Goal: Information Seeking & Learning: Learn about a topic

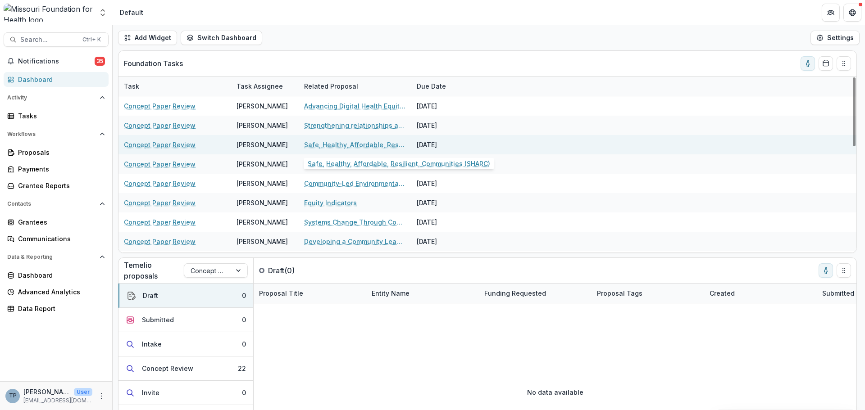
click at [332, 144] on link "Safe, Healthy, Affordable, Resilient, Communities (SHARC)" at bounding box center [355, 144] width 102 height 9
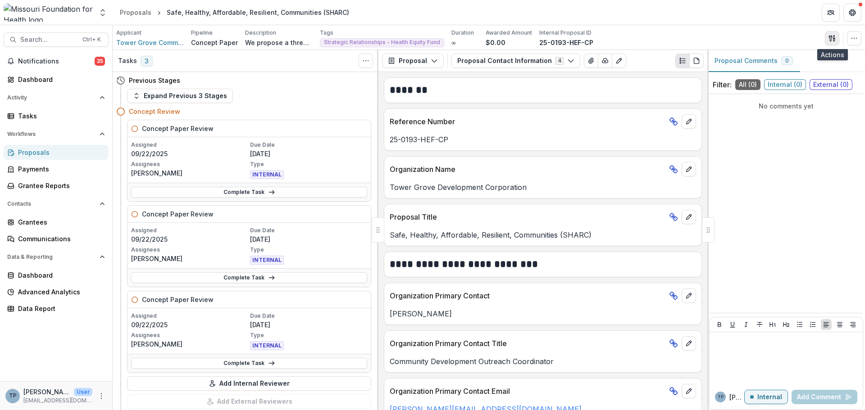
click at [828, 39] on icon "button" at bounding box center [831, 38] width 7 height 7
click at [778, 72] on button "Proposal Files" at bounding box center [788, 73] width 96 height 15
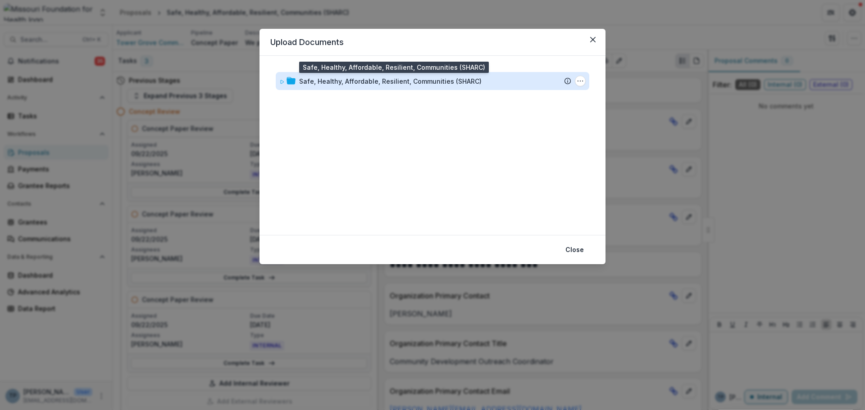
click at [353, 80] on div "Safe, Healthy, Affordable, Resilient, Communities (SHARC)" at bounding box center [390, 81] width 182 height 9
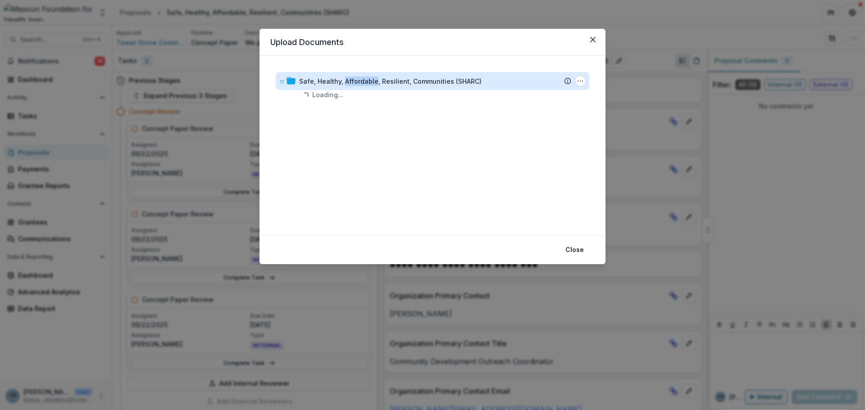
click at [353, 80] on div "Safe, Healthy, Affordable, Resilient, Communities (SHARC)" at bounding box center [390, 81] width 182 height 9
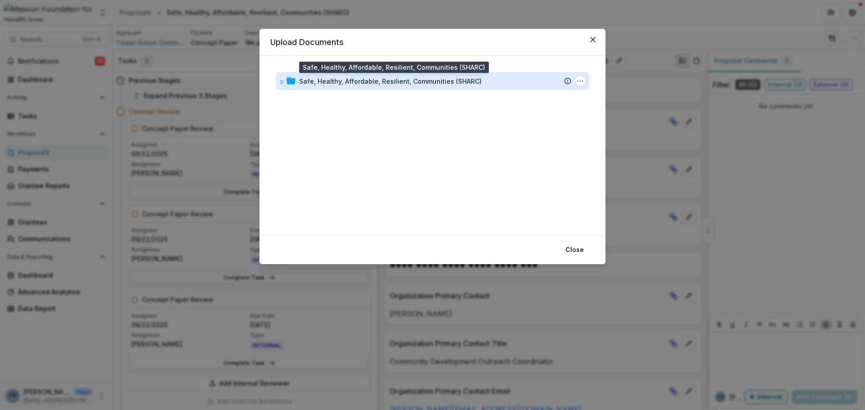
click at [312, 79] on div "Safe, Healthy, Affordable, Resilient, Communities (SHARC)" at bounding box center [390, 81] width 182 height 9
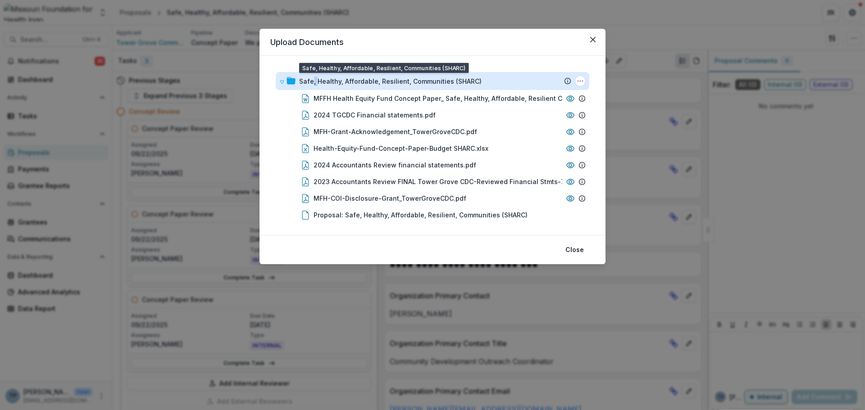
click at [312, 79] on div "Safe, Healthy, Affordable, Resilient, Communities (SHARC)" at bounding box center [390, 81] width 182 height 9
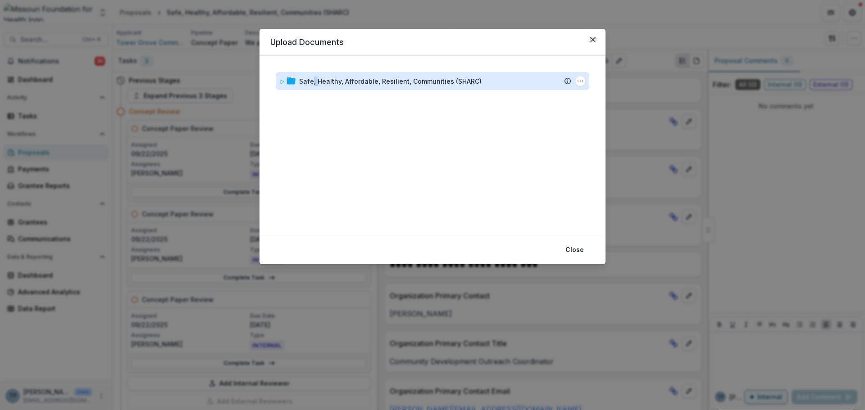
click at [312, 79] on div "Safe, Healthy, Affordable, Resilient, Communities (SHARC)" at bounding box center [390, 81] width 182 height 9
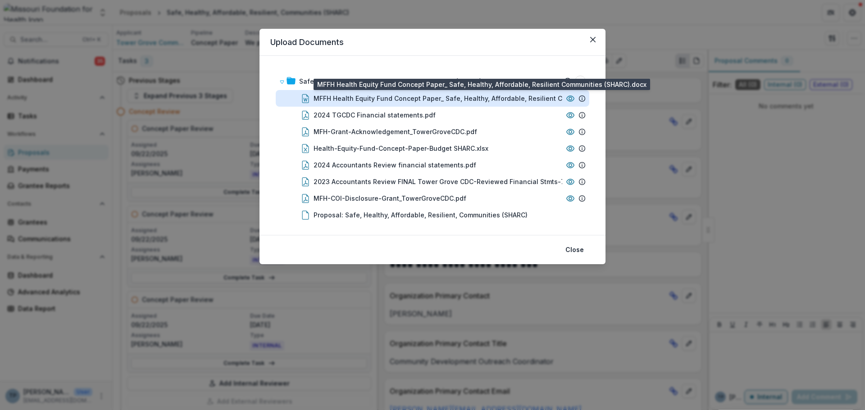
click at [331, 96] on div "MFFH Health Equity Fund Concept Paper_ Safe, Healthy, Affordable, Resilient Com…" at bounding box center [461, 98] width 297 height 9
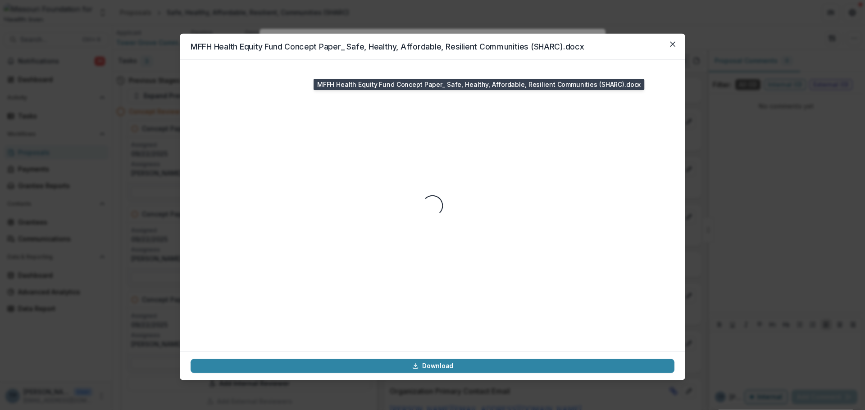
click at [331, 96] on div "Loading..." at bounding box center [432, 205] width 484 height 271
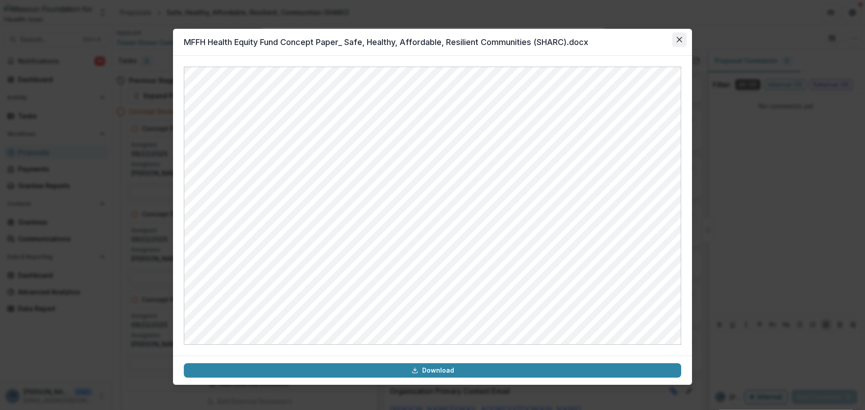
click at [679, 38] on icon "Close" at bounding box center [678, 39] width 5 height 5
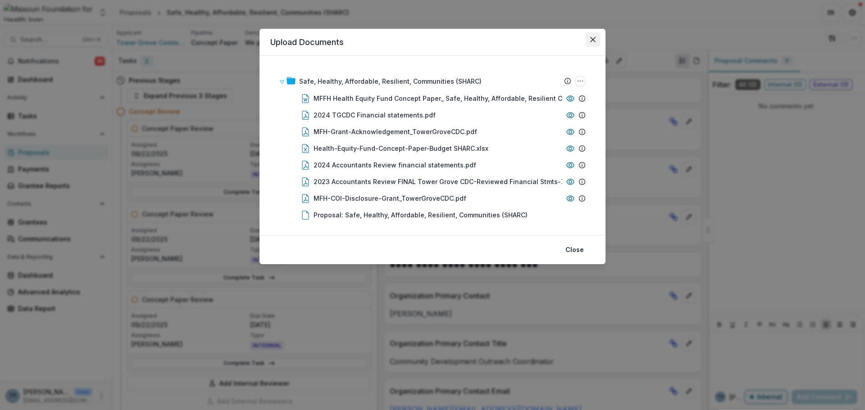
click at [593, 37] on icon "Close" at bounding box center [592, 39] width 5 height 5
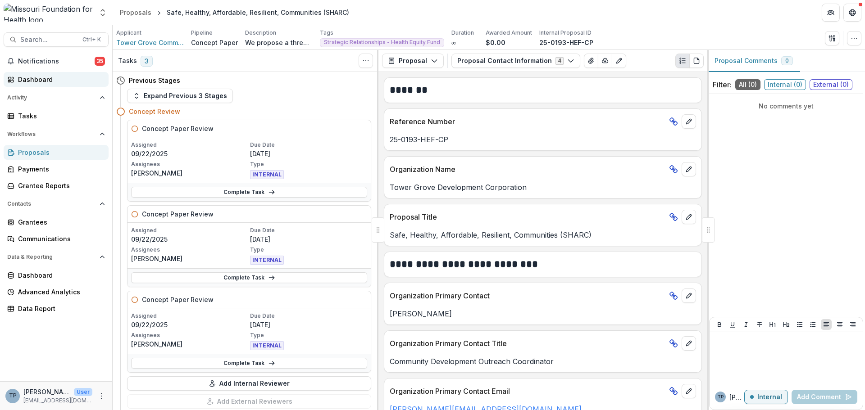
click at [28, 83] on link "Dashboard" at bounding box center [56, 79] width 105 height 15
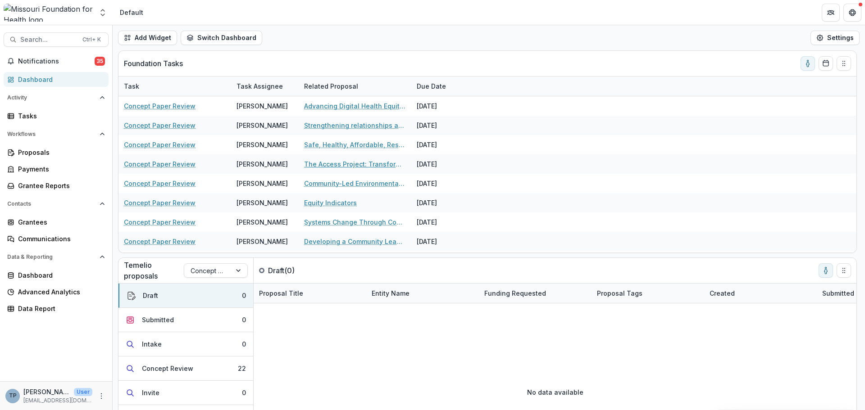
click at [320, 165] on link "The Access Project: Transforming Recreation Through Community Power" at bounding box center [355, 163] width 102 height 9
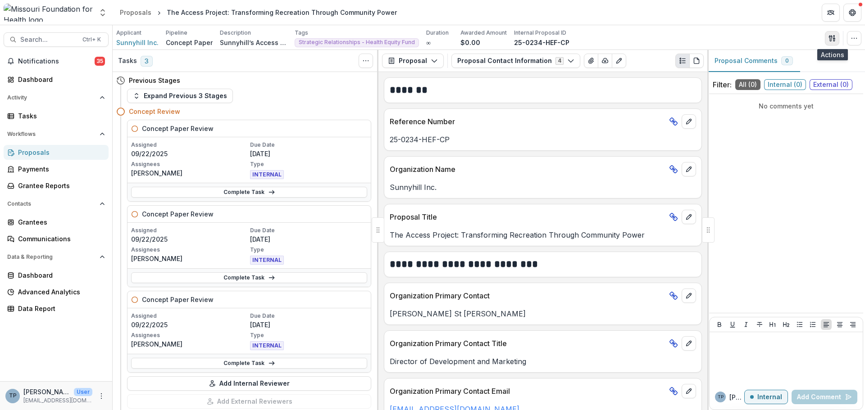
click at [828, 36] on icon "button" at bounding box center [829, 38] width 3 height 6
click at [769, 71] on button "Proposal Files" at bounding box center [788, 73] width 96 height 15
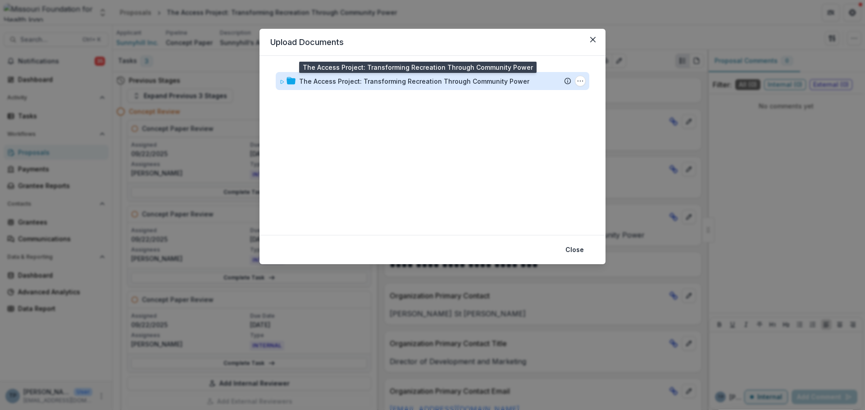
click at [333, 81] on div "The Access Project: Transforming Recreation Through Community Power" at bounding box center [414, 81] width 230 height 9
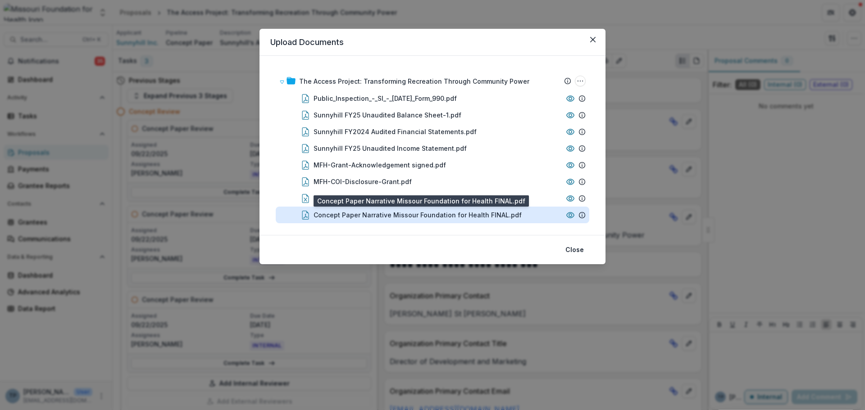
click at [332, 215] on div "Concept Paper Narrative Missour Foundation for Health FINAL.pdf" at bounding box center [417, 214] width 208 height 9
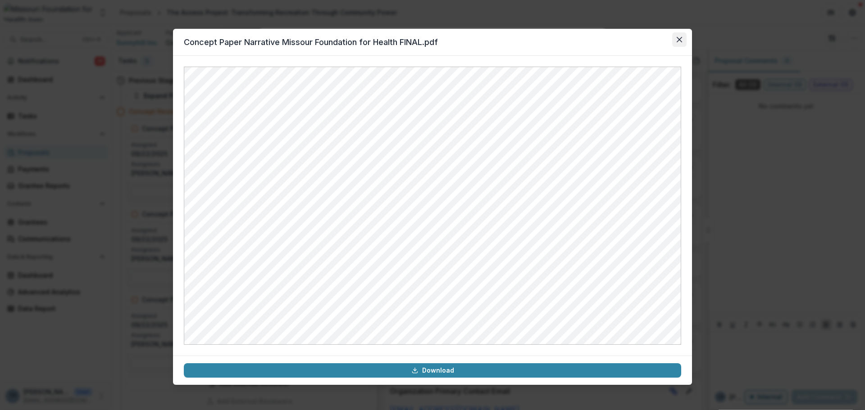
click at [683, 35] on button "Close" at bounding box center [679, 39] width 14 height 14
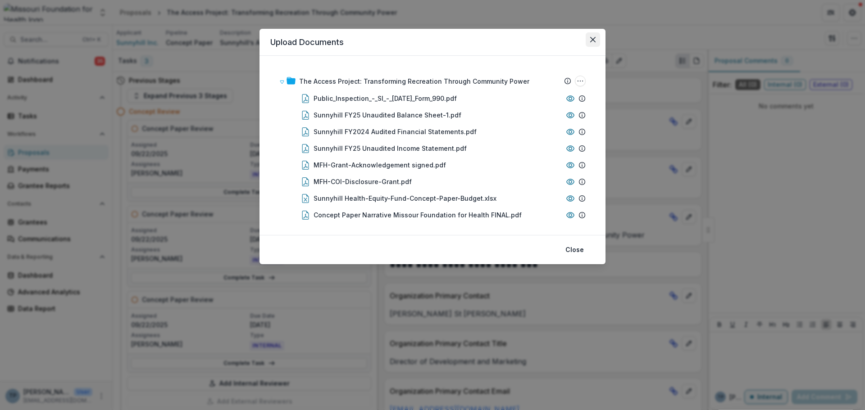
click at [590, 38] on icon "Close" at bounding box center [592, 39] width 5 height 5
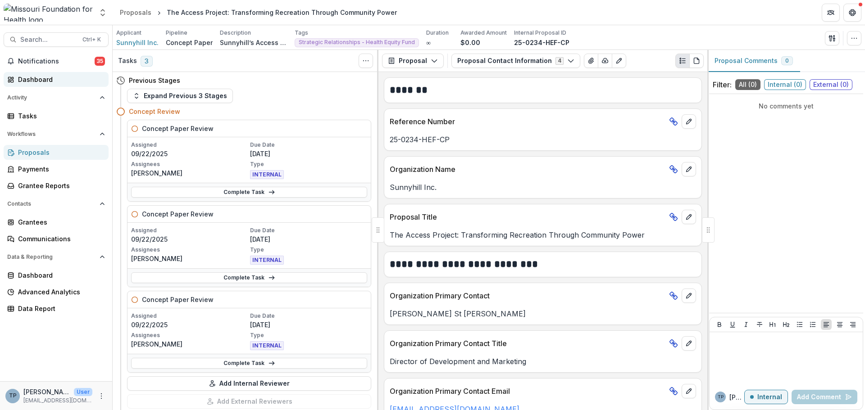
click at [28, 80] on div "Dashboard" at bounding box center [59, 79] width 83 height 9
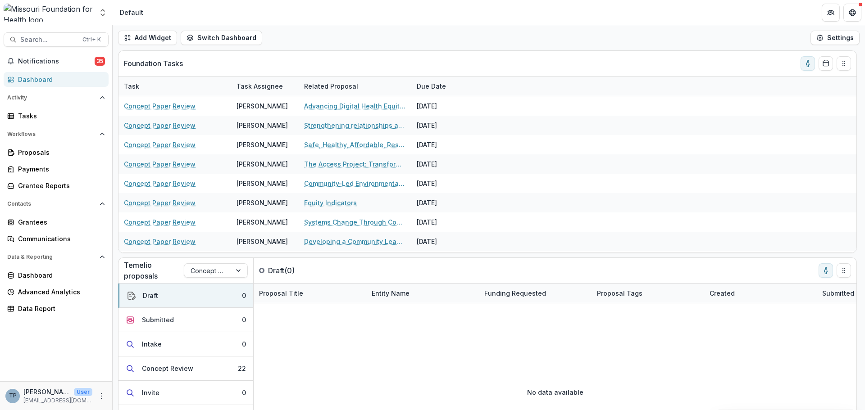
click at [160, 90] on div "Task" at bounding box center [174, 86] width 113 height 19
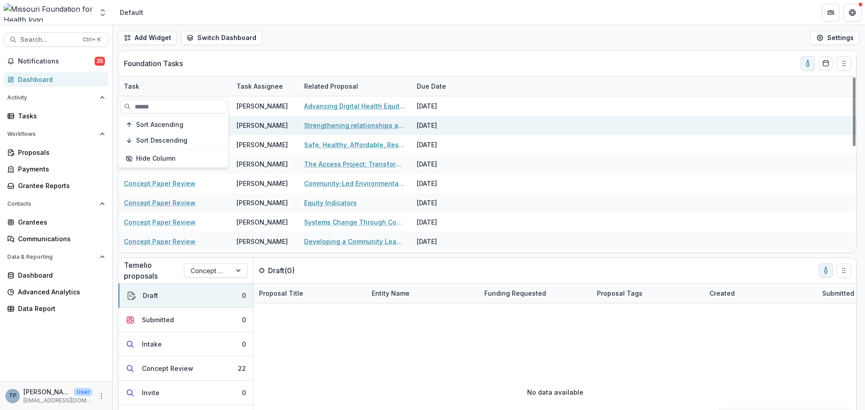
click at [505, 125] on div "Concept Paper Review [PERSON_NAME] Strengthening relationships among Asian Amer…" at bounding box center [487, 125] width 738 height 19
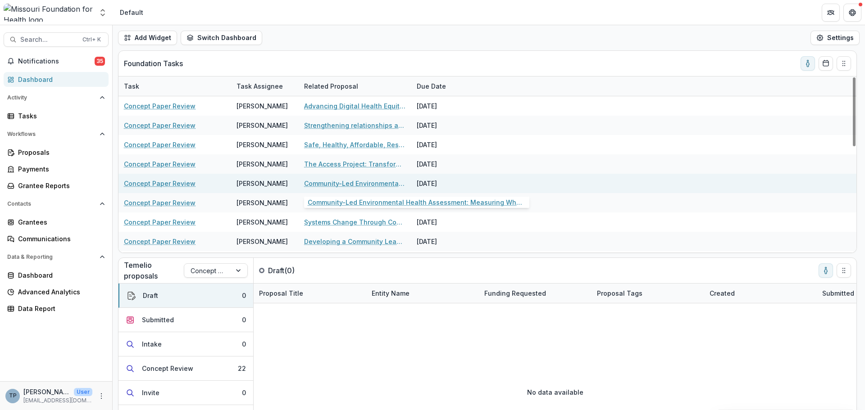
click at [319, 186] on link "Community-Led Environmental Health Assessment: Measuring What Matters in Post-T…" at bounding box center [355, 183] width 102 height 9
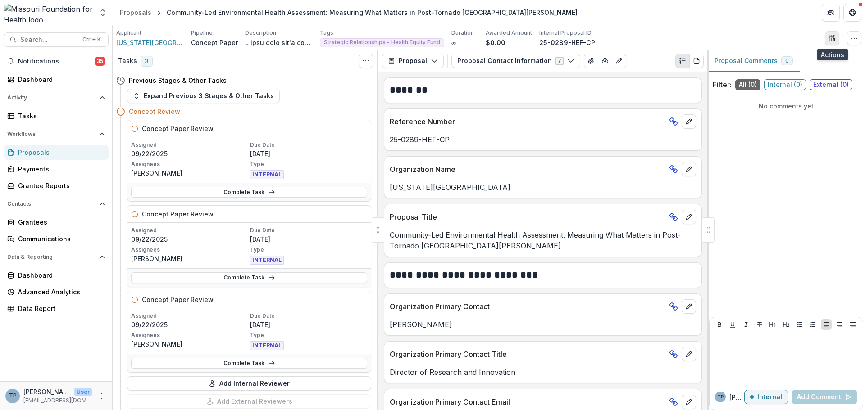
click at [833, 35] on icon "button" at bounding box center [831, 38] width 7 height 7
click at [787, 74] on button "Proposal Files" at bounding box center [788, 73] width 96 height 15
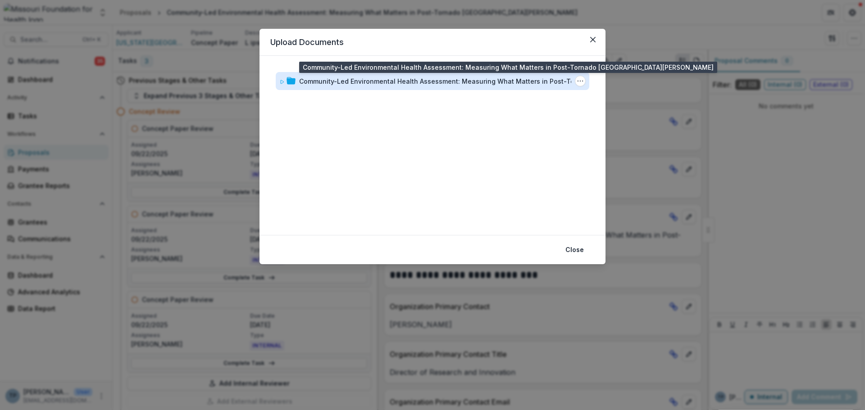
click at [315, 84] on div "Community-Led Environmental Health Assessment: Measuring What Matters in Post-T…" at bounding box center [447, 81] width 297 height 9
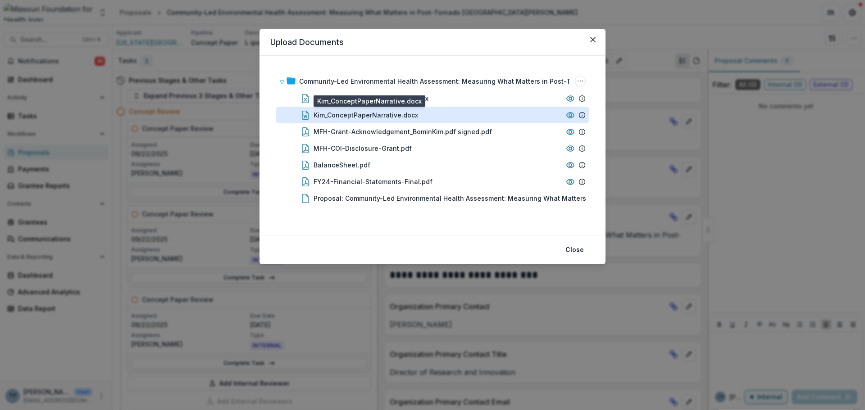
click at [332, 110] on div "Kim_ConceptPaperNarrative.docx" at bounding box center [365, 114] width 104 height 9
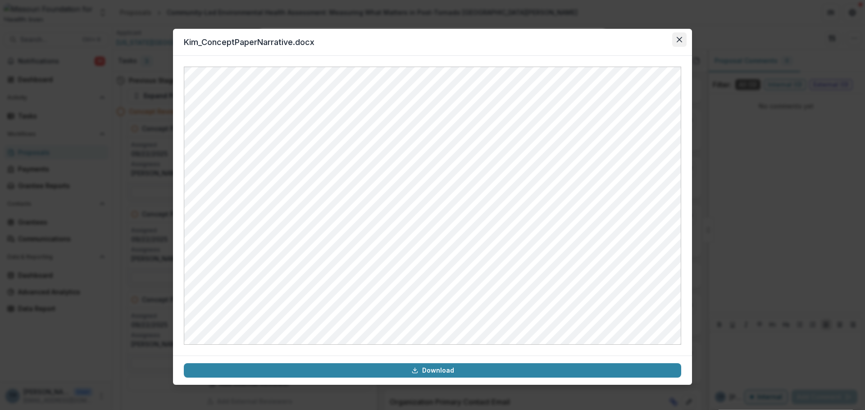
click at [679, 34] on button "Close" at bounding box center [679, 39] width 14 height 14
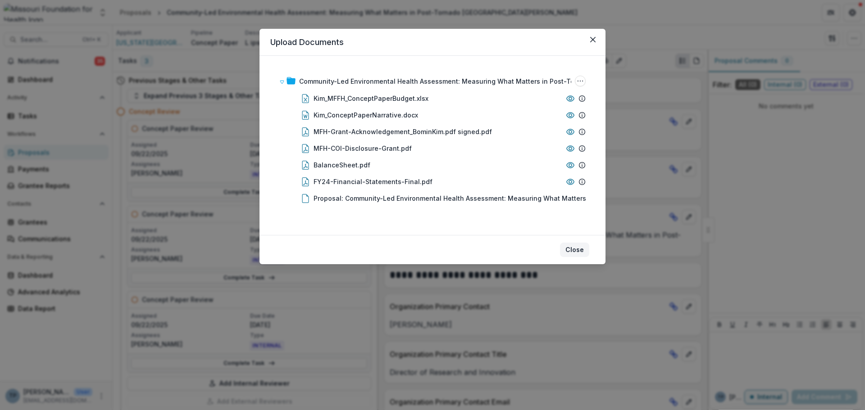
click at [576, 249] on button "Close" at bounding box center [574, 250] width 29 height 14
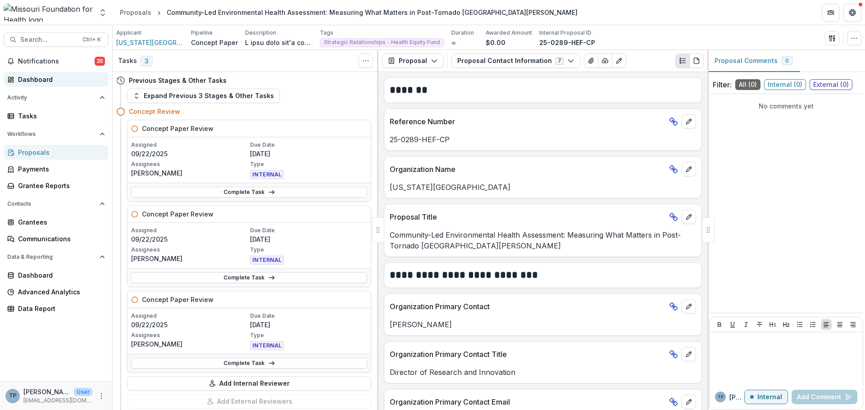
click at [27, 77] on div "Dashboard" at bounding box center [59, 79] width 83 height 9
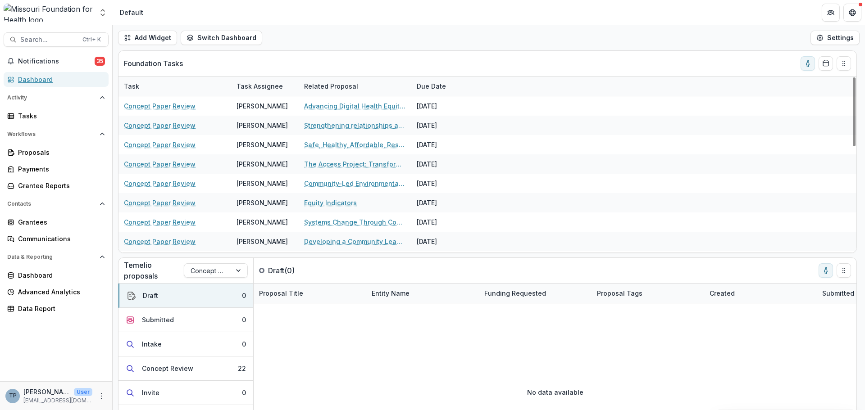
scroll to position [45, 0]
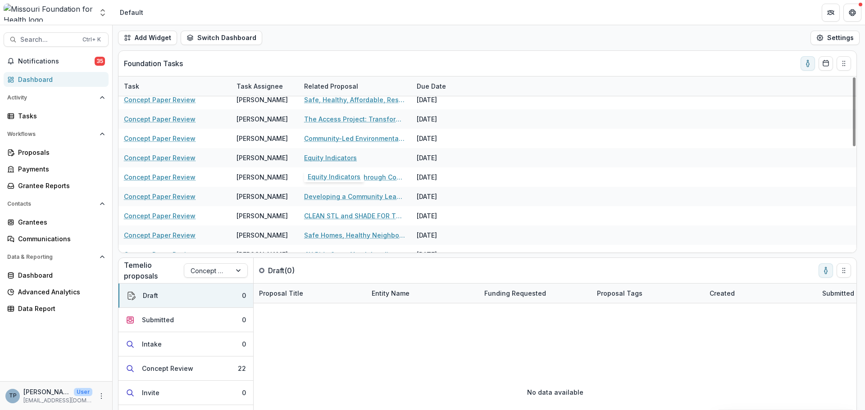
click at [308, 159] on link "Equity Indicators" at bounding box center [330, 157] width 53 height 9
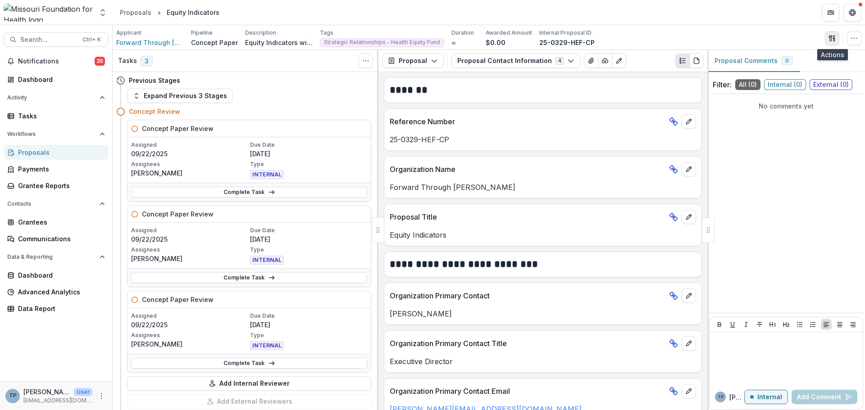
click at [832, 35] on button "button" at bounding box center [831, 38] width 14 height 14
click at [765, 73] on button "Proposal Files" at bounding box center [788, 73] width 96 height 15
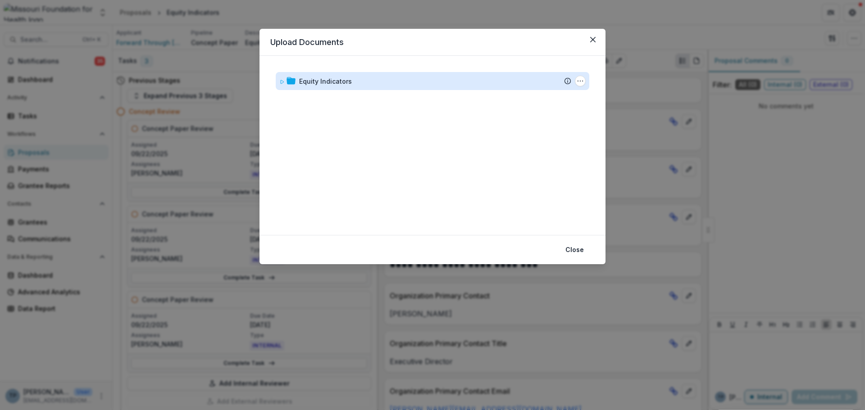
click at [308, 81] on div "Equity Indicators" at bounding box center [325, 81] width 53 height 9
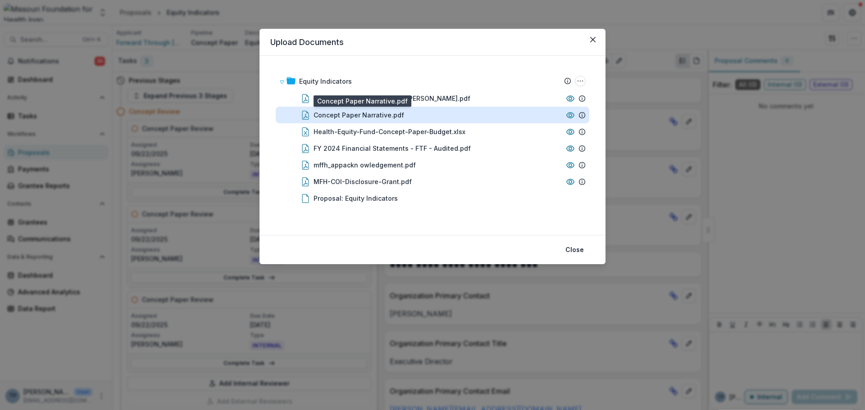
click at [329, 117] on div "Concept Paper Narrative.pdf" at bounding box center [358, 114] width 91 height 9
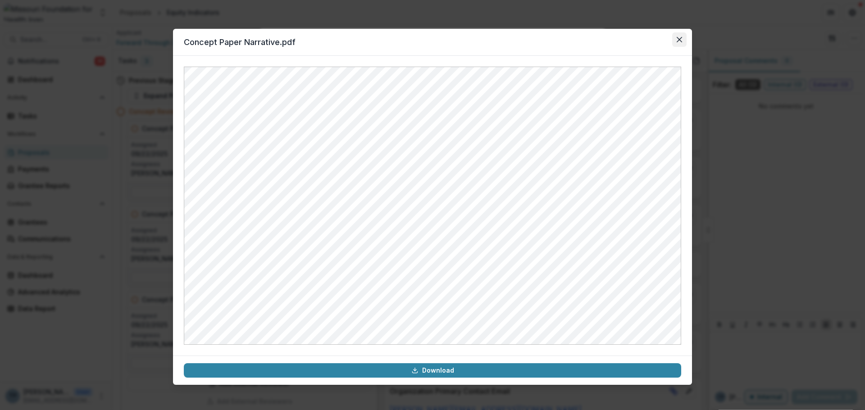
click at [679, 38] on icon "Close" at bounding box center [678, 39] width 5 height 5
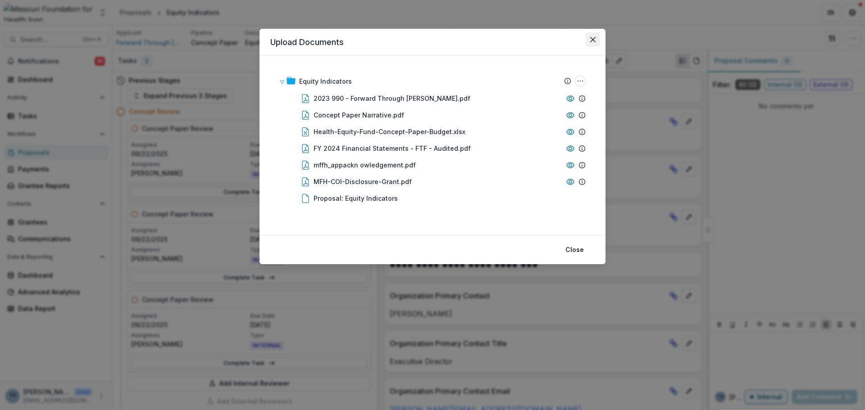
click at [592, 39] on icon "Close" at bounding box center [592, 39] width 5 height 5
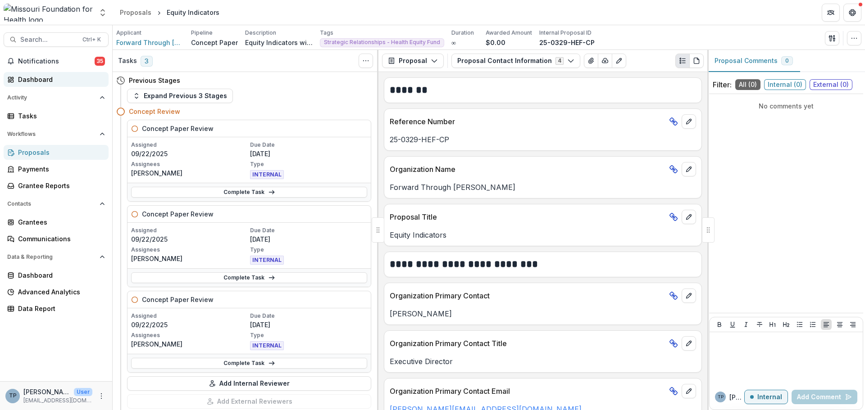
click at [36, 77] on div "Dashboard" at bounding box center [59, 79] width 83 height 9
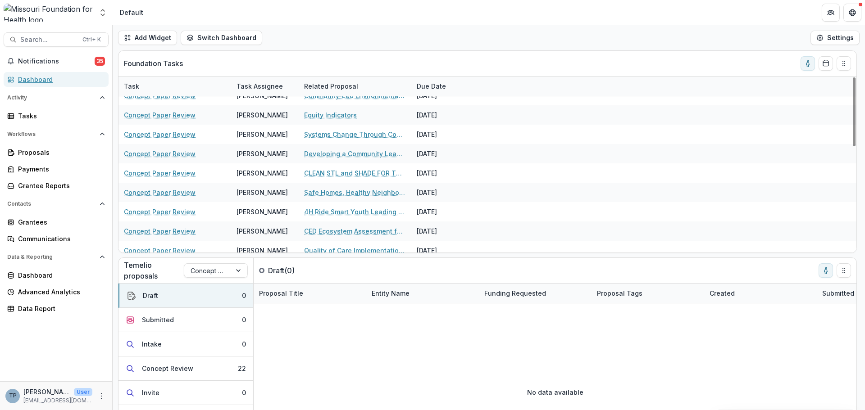
scroll to position [90, 0]
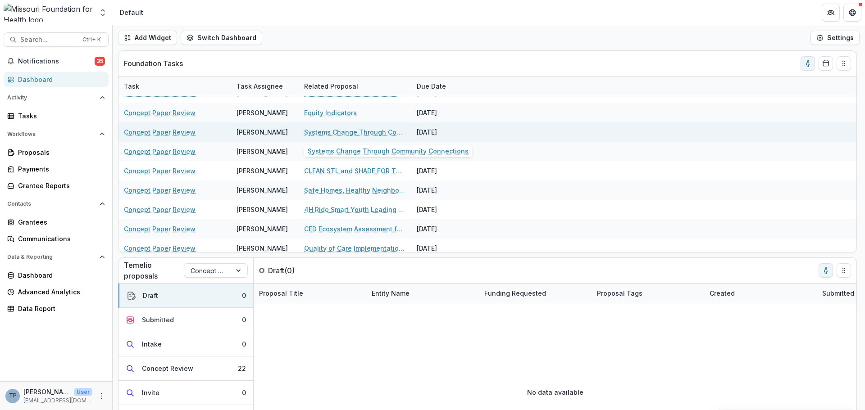
click at [334, 130] on link "Systems Change Through Community Connections" at bounding box center [355, 131] width 102 height 9
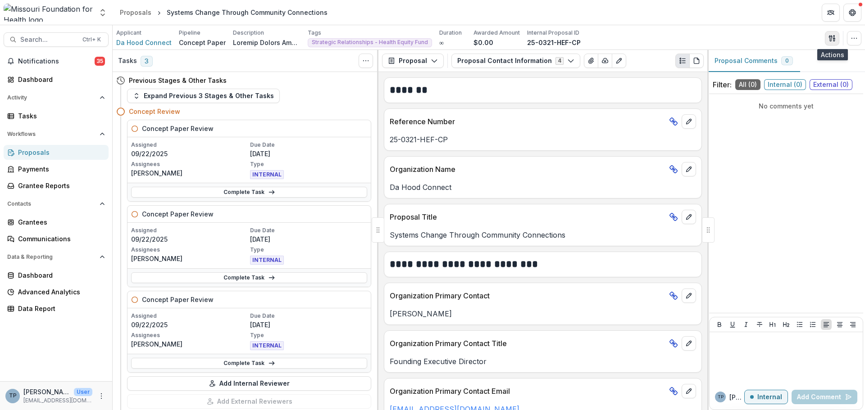
click at [828, 33] on button "button" at bounding box center [831, 38] width 14 height 14
click at [772, 79] on button "Proposal Files" at bounding box center [788, 73] width 96 height 15
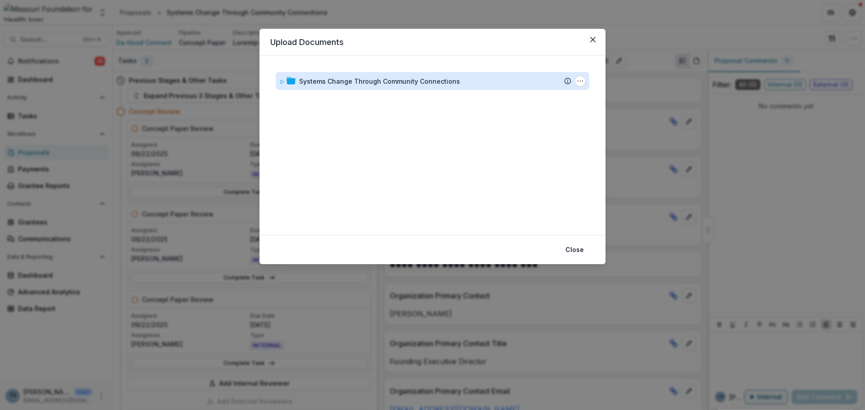
click at [356, 83] on div "Systems Change Through Community Connections" at bounding box center [379, 81] width 161 height 9
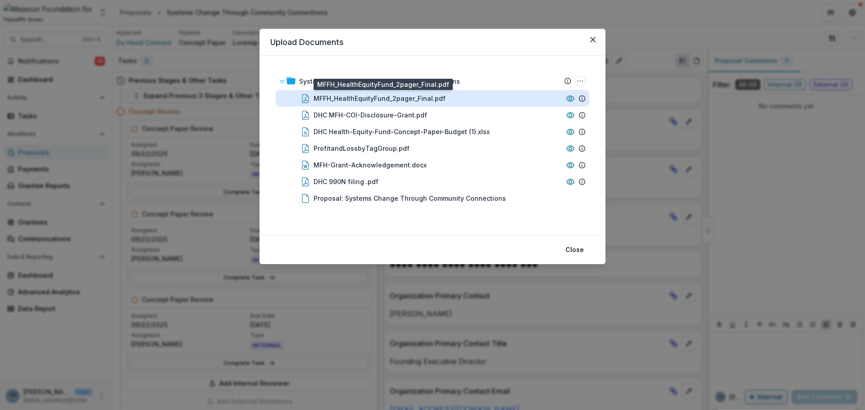
click at [361, 100] on div "MFFH_HealthEquityFund_2pager_Final.pdf" at bounding box center [379, 98] width 132 height 9
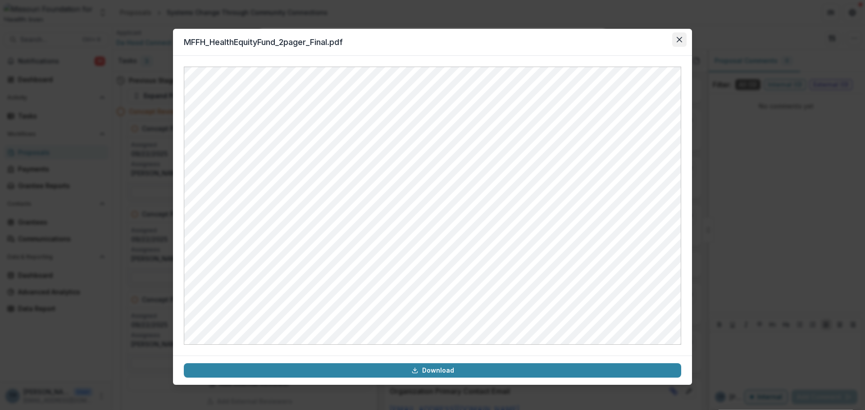
click at [677, 41] on icon "Close" at bounding box center [678, 39] width 5 height 5
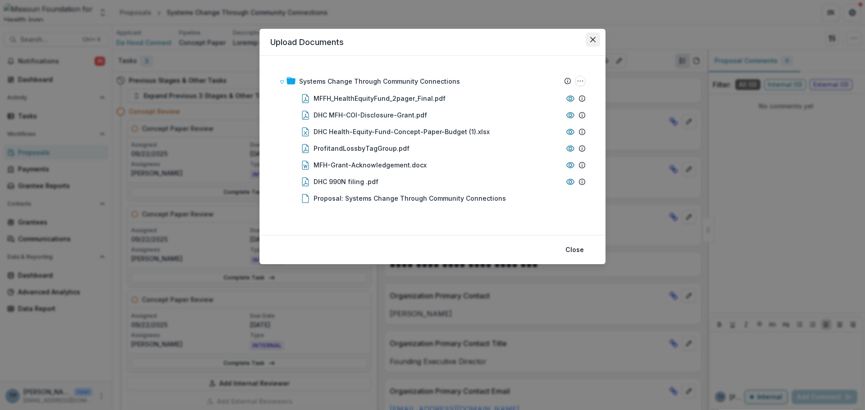
click at [595, 37] on icon "Close" at bounding box center [592, 39] width 5 height 5
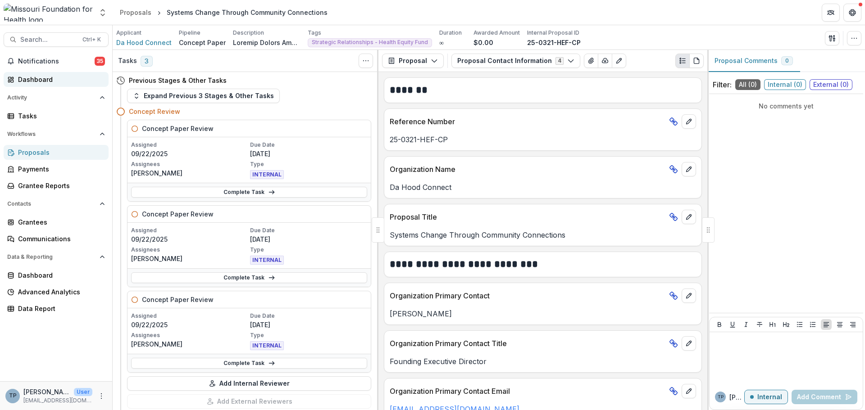
click at [50, 77] on div "Dashboard" at bounding box center [59, 79] width 83 height 9
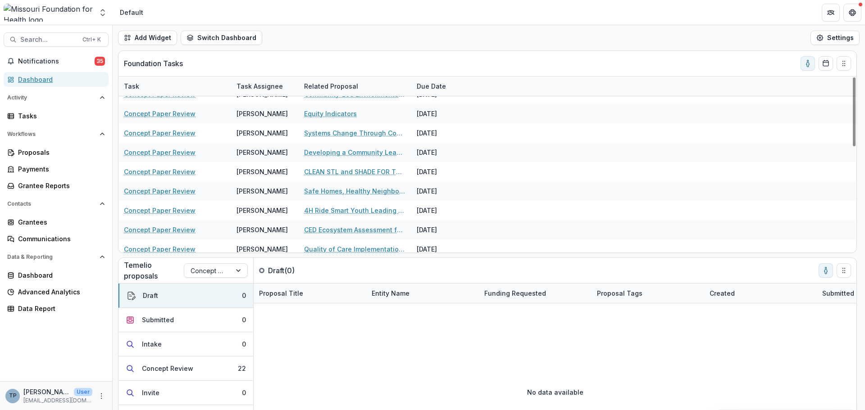
scroll to position [90, 0]
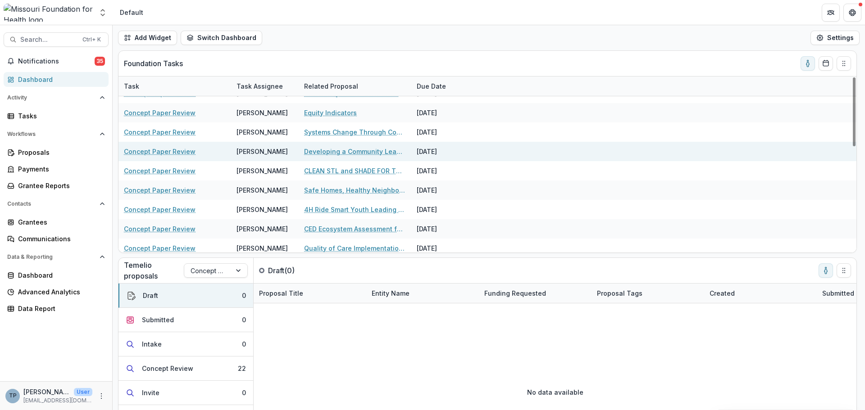
click at [362, 151] on link "Developing a Community Leadership Collaborative for [US_STATE]" at bounding box center [355, 151] width 102 height 9
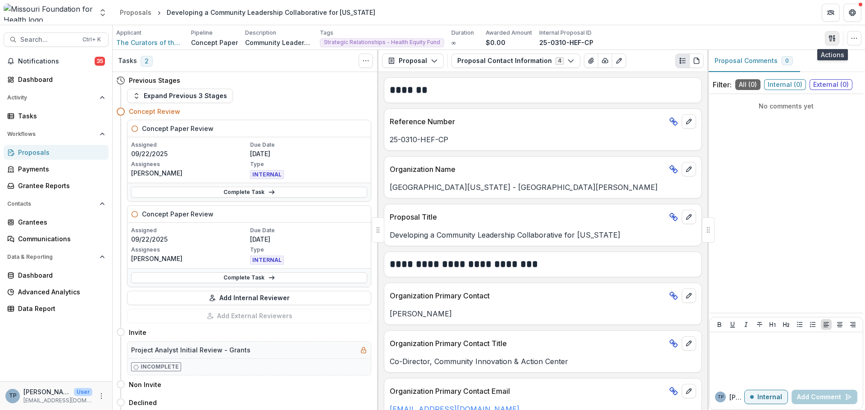
click at [829, 36] on icon "button" at bounding box center [829, 38] width 3 height 6
click at [771, 72] on button "Proposal Files" at bounding box center [788, 73] width 96 height 15
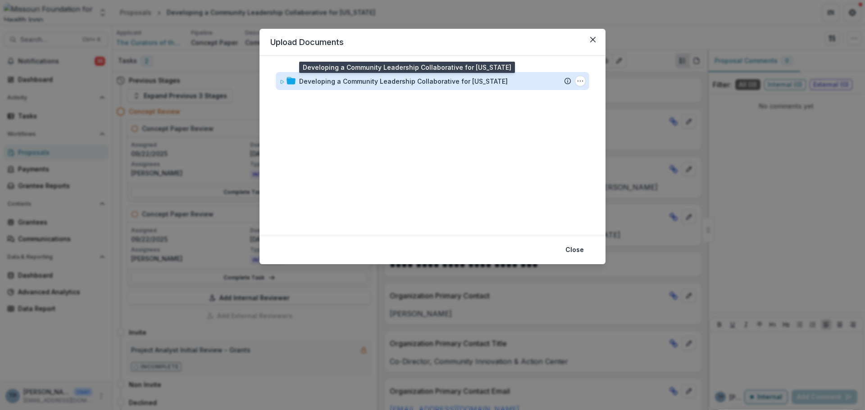
click at [345, 83] on div "Developing a Community Leadership Collaborative for [US_STATE]" at bounding box center [403, 81] width 208 height 9
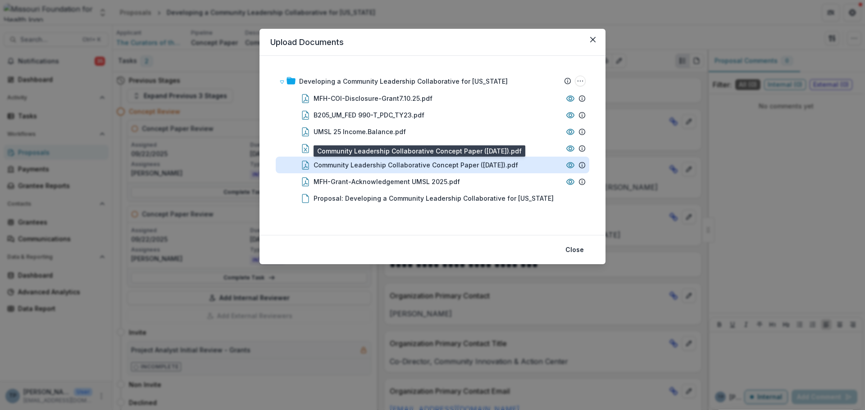
click at [346, 163] on div "Community Leadership Collaborative Concept Paper ([DATE]).pdf" at bounding box center [415, 164] width 204 height 9
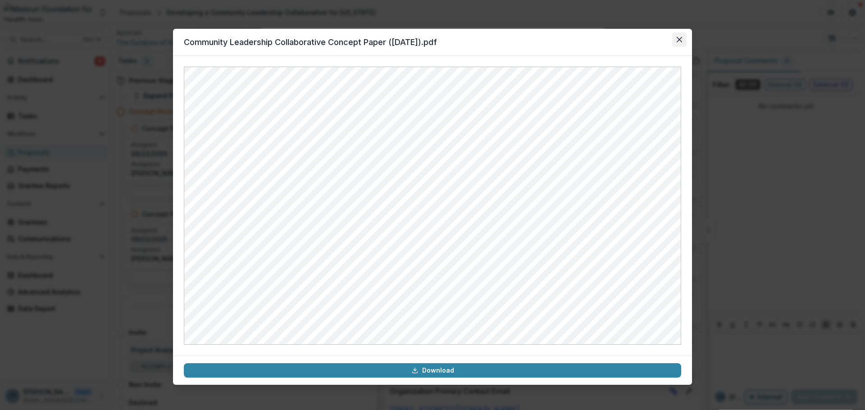
click at [679, 38] on icon "Close" at bounding box center [678, 39] width 5 height 5
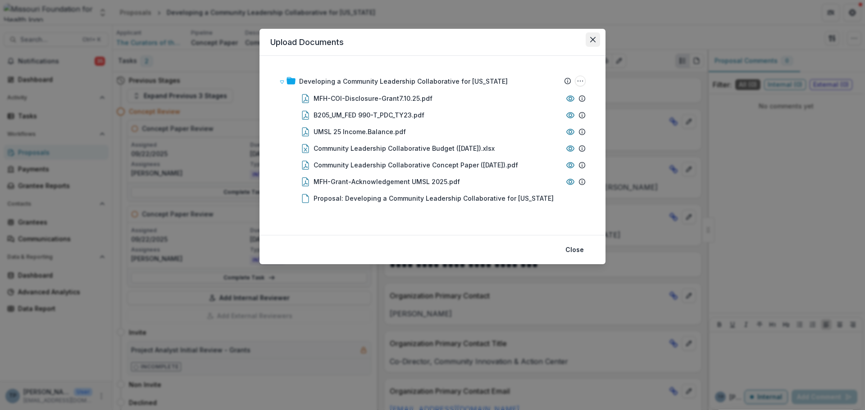
click at [594, 39] on icon "Close" at bounding box center [592, 39] width 5 height 5
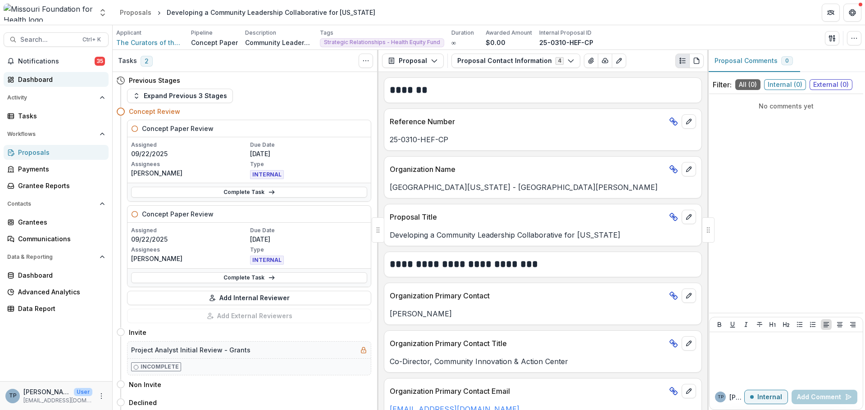
click at [22, 79] on div "Dashboard" at bounding box center [59, 79] width 83 height 9
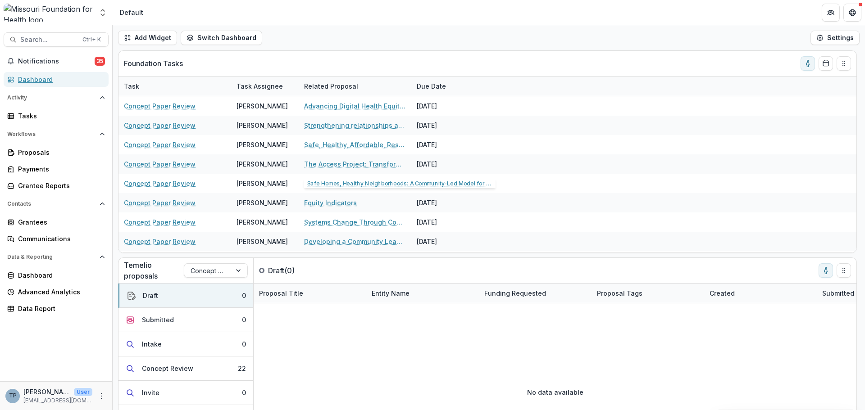
scroll to position [115, 0]
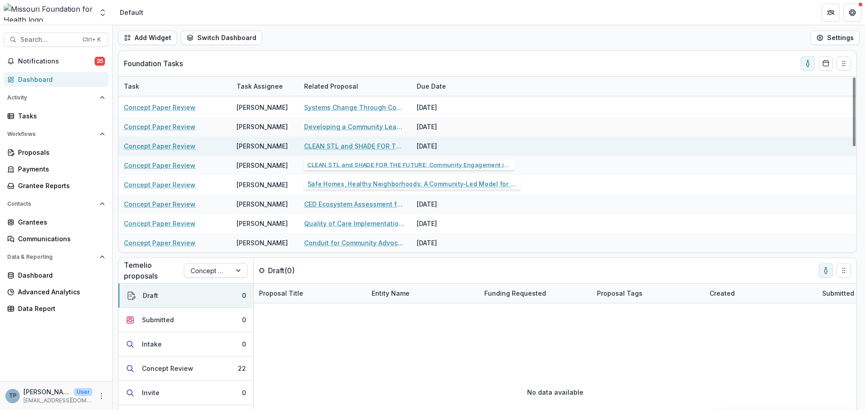
click at [324, 146] on link "CLEAN STL and SHADE FOR THE FUTURE: Community Engagement in Post-tornado Soil/A…" at bounding box center [355, 145] width 102 height 9
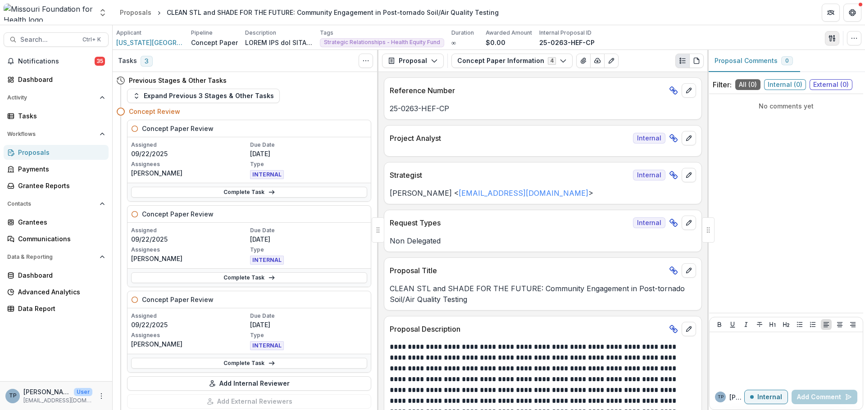
click at [831, 35] on icon "button" at bounding box center [831, 38] width 7 height 7
click at [765, 75] on button "Proposal Files" at bounding box center [788, 73] width 96 height 15
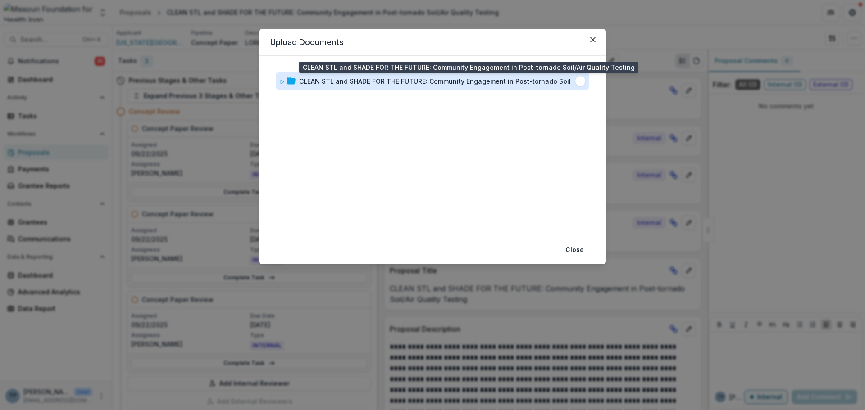
click at [309, 81] on div "CLEAN STL and SHADE FOR THE FUTURE: Community Engagement in Post-tornado Soil/A…" at bounding box center [447, 81] width 297 height 9
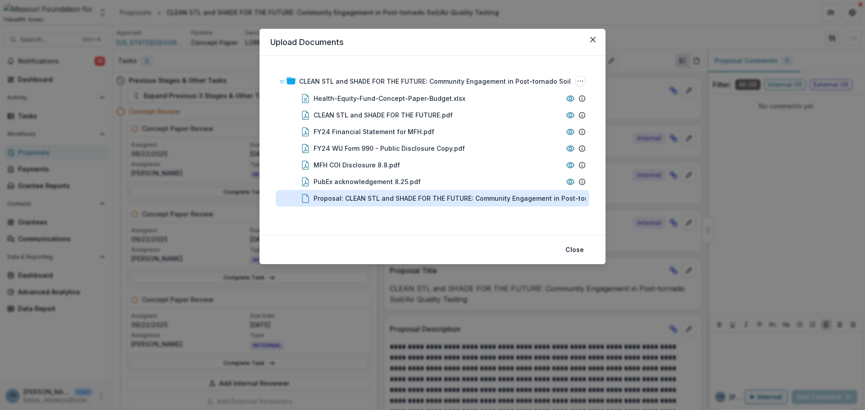
click at [340, 200] on div "Proposal: CLEAN STL and SHADE FOR THE FUTURE: Community Engagement in Post-torn…" at bounding box center [461, 198] width 297 height 9
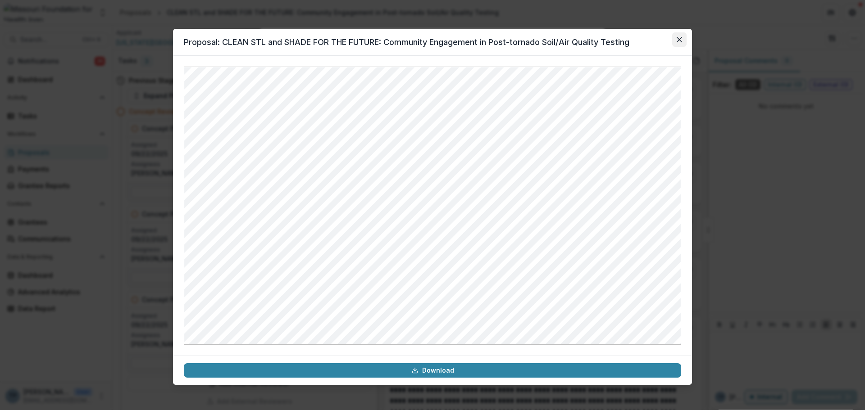
click at [678, 36] on button "Close" at bounding box center [679, 39] width 14 height 14
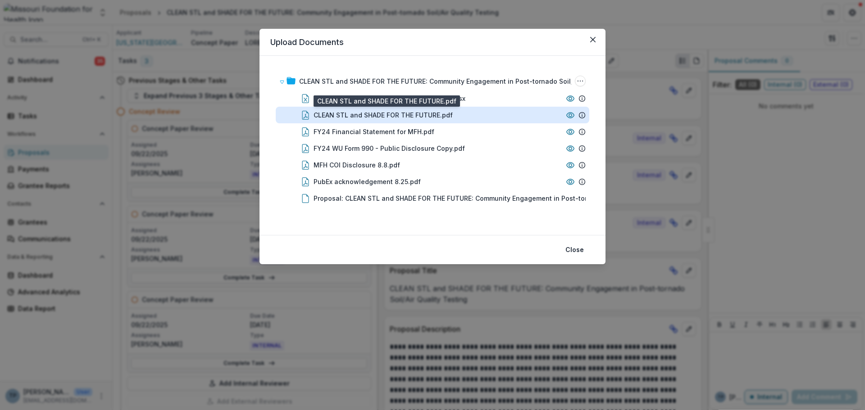
click at [354, 115] on div "CLEAN STL and SHADE FOR THE FUTURE.pdf" at bounding box center [382, 114] width 139 height 9
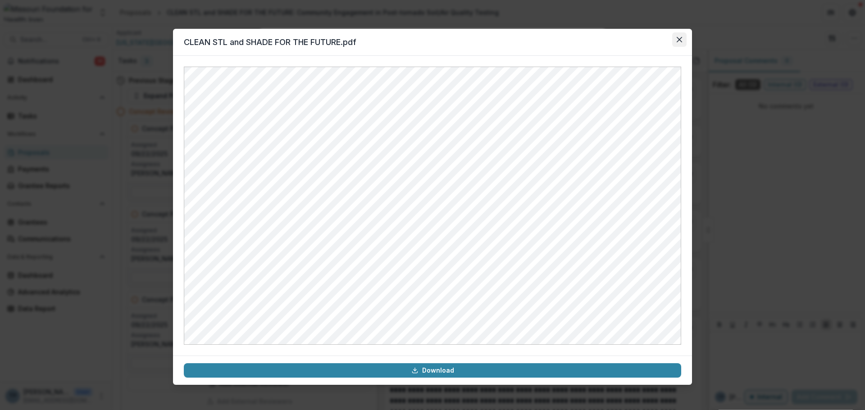
click at [680, 41] on icon "Close" at bounding box center [678, 39] width 5 height 5
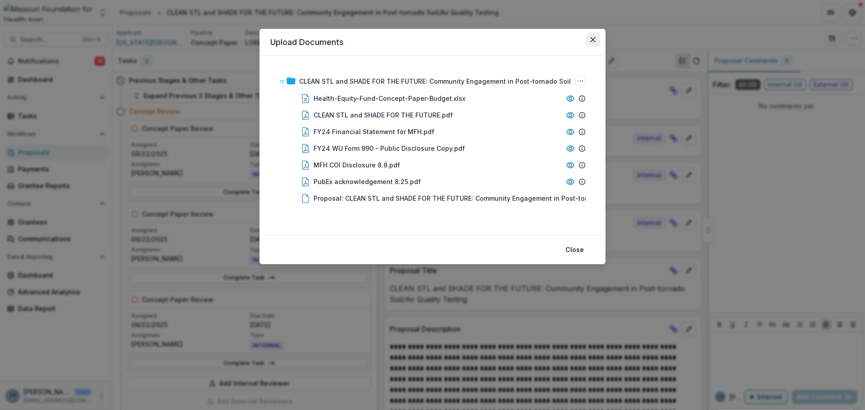
click at [593, 36] on button "Close" at bounding box center [592, 39] width 14 height 14
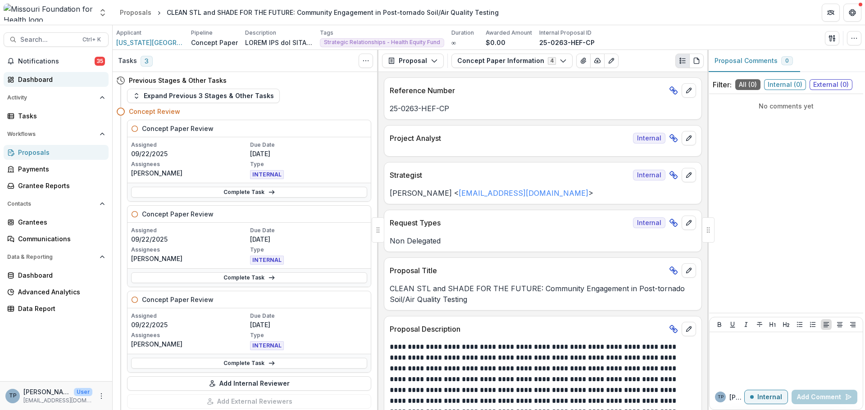
click at [47, 79] on div "Dashboard" at bounding box center [59, 79] width 83 height 9
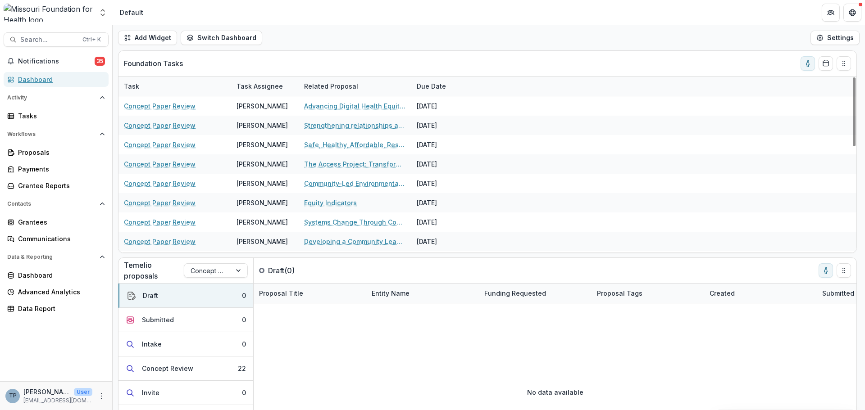
scroll to position [135, 0]
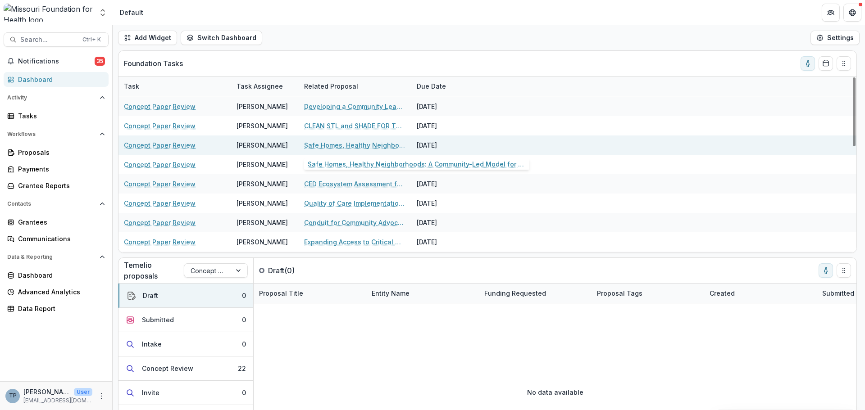
click at [352, 145] on link "Safe Homes, Healthy Neighborhoods: A Community-Led Model for Housing Stability …" at bounding box center [355, 144] width 102 height 9
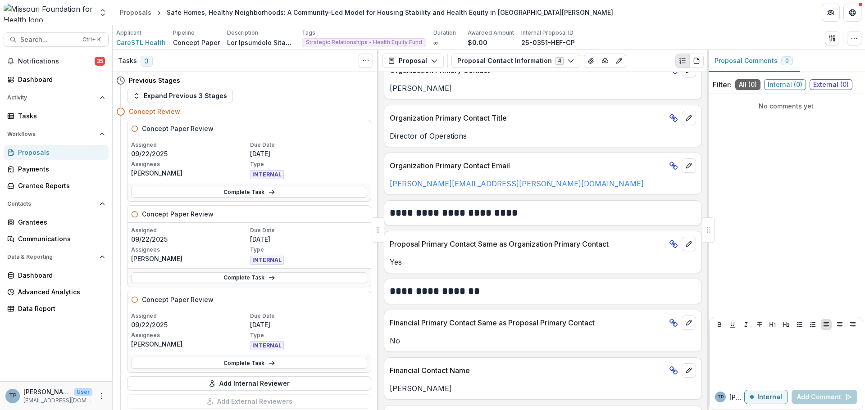
scroll to position [132, 0]
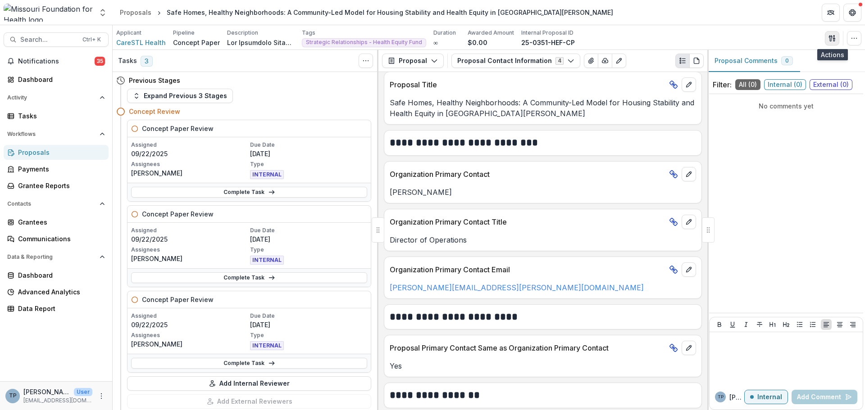
click at [833, 34] on button "button" at bounding box center [831, 38] width 14 height 14
click at [780, 74] on button "Proposal Files" at bounding box center [788, 73] width 96 height 15
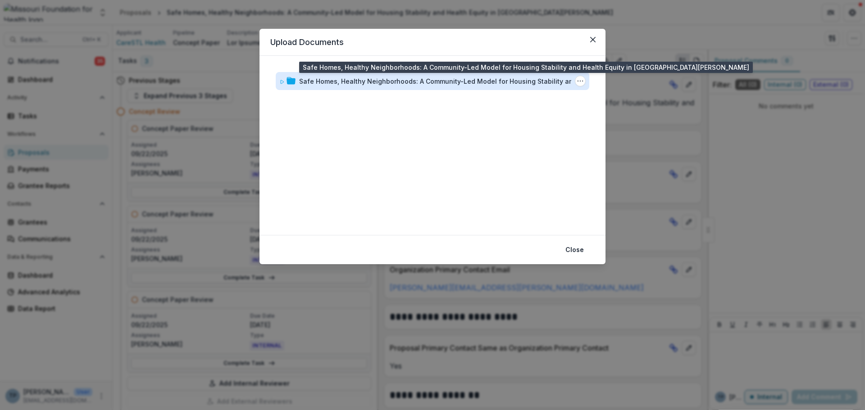
click at [372, 81] on div "Safe Homes, Healthy Neighborhoods: A Community-Led Model for Housing Stability …" at bounding box center [447, 81] width 297 height 9
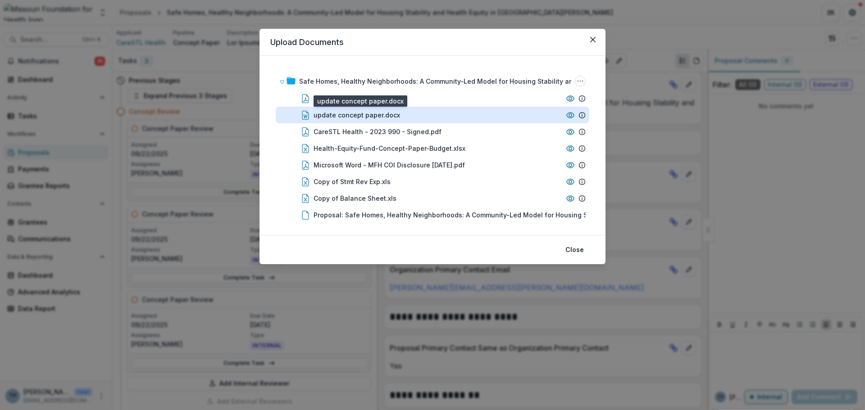
click at [335, 116] on div "update concept paper.docx" at bounding box center [356, 114] width 86 height 9
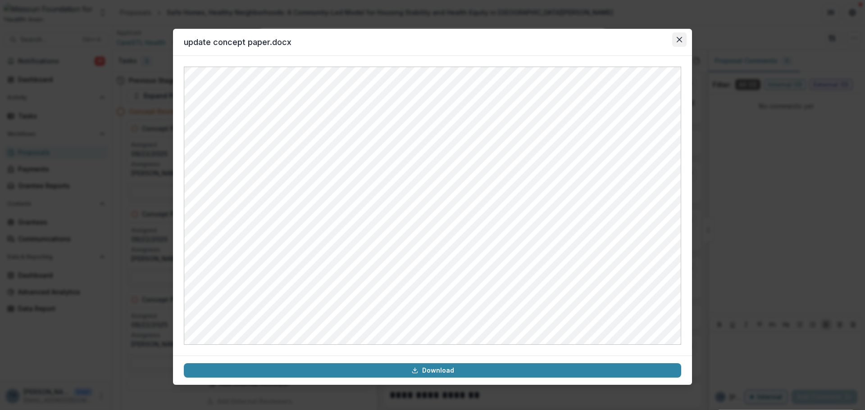
click at [679, 39] on icon "Close" at bounding box center [678, 39] width 5 height 5
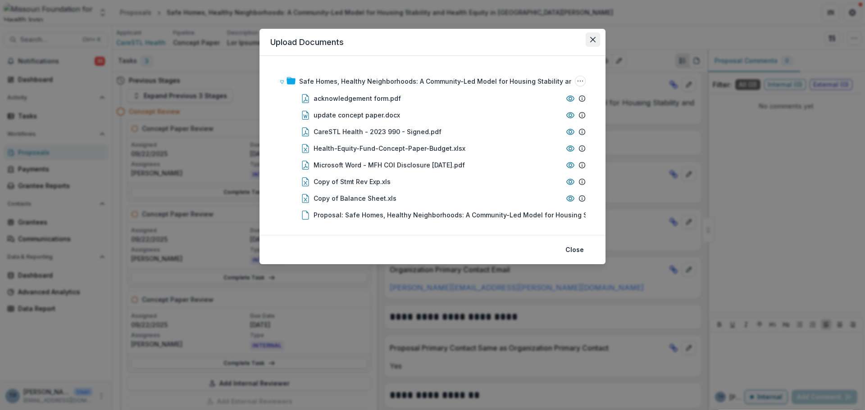
click at [598, 40] on button "Close" at bounding box center [592, 39] width 14 height 14
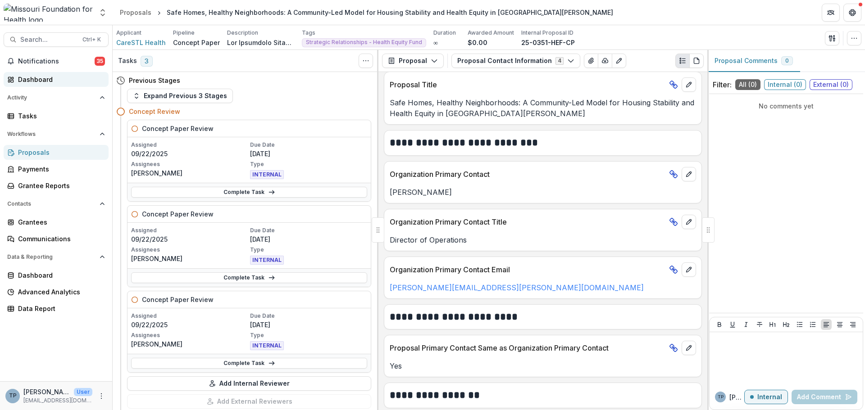
click at [23, 78] on div "Dashboard" at bounding box center [59, 79] width 83 height 9
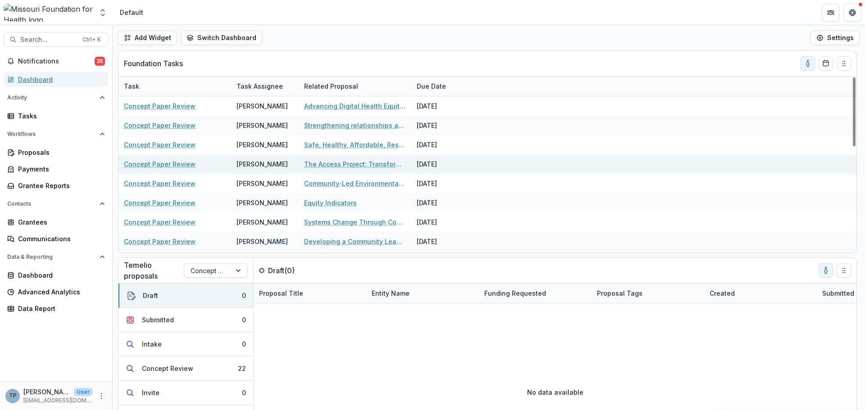
scroll to position [180, 0]
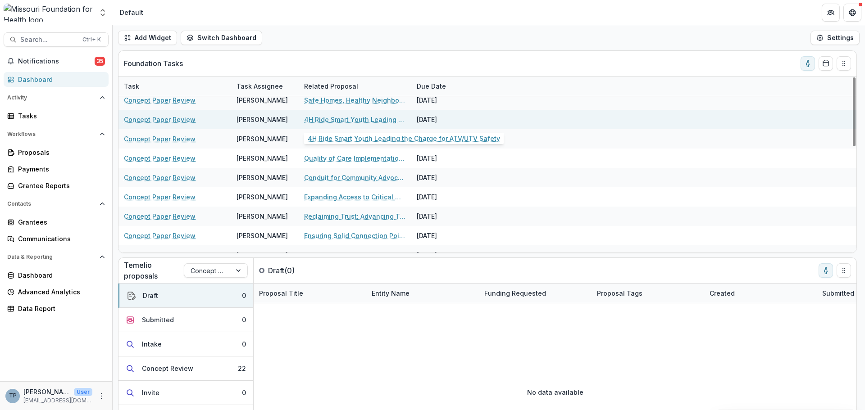
click at [334, 118] on link "4H Ride Smart Youth Leading the Charge for ATV/UTV Safety" at bounding box center [355, 119] width 102 height 9
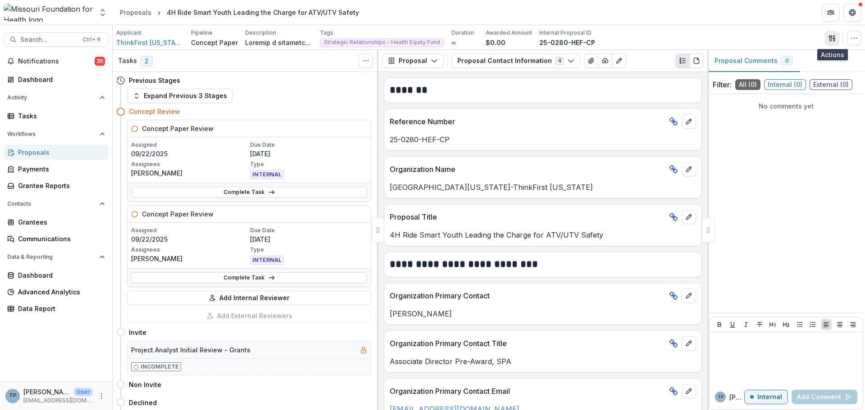
click at [833, 38] on g "button" at bounding box center [831, 38] width 6 height 6
click at [774, 79] on button "Proposal Files" at bounding box center [788, 73] width 96 height 15
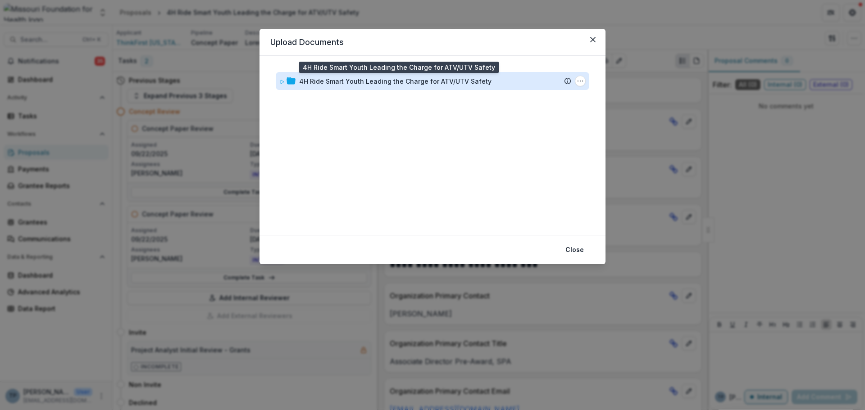
click at [333, 81] on div "4H Ride Smart Youth Leading the Charge for ATV/UTV Safety" at bounding box center [395, 81] width 192 height 9
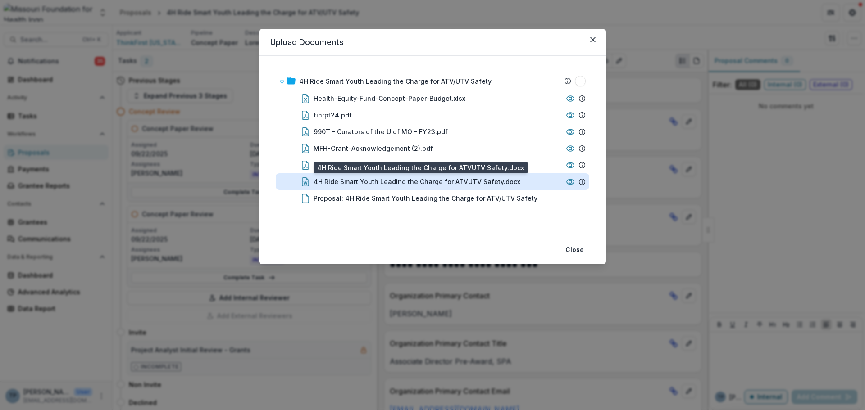
click at [323, 185] on div "4H Ride Smart Youth Leading the Charge for ATVUTV Safety.docx" at bounding box center [416, 181] width 207 height 9
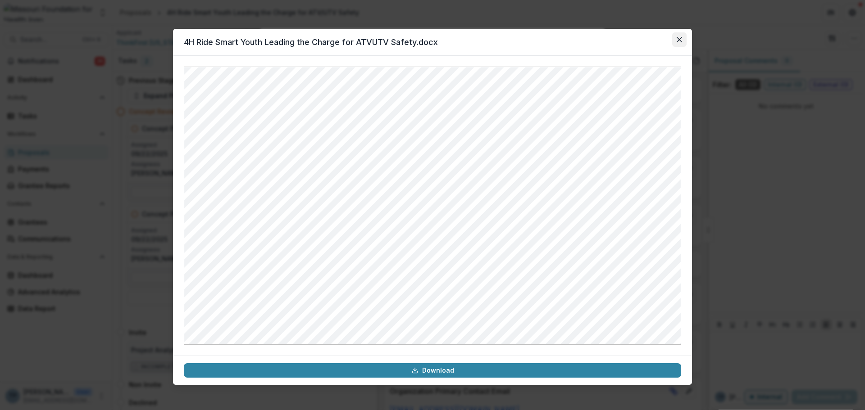
drag, startPoint x: 680, startPoint y: 36, endPoint x: 663, endPoint y: 46, distance: 19.6
click at [679, 36] on button "Close" at bounding box center [679, 39] width 14 height 14
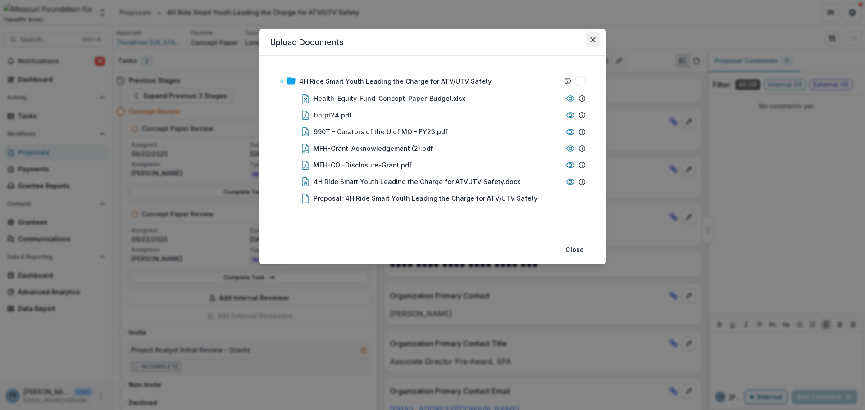
click at [587, 36] on button "Close" at bounding box center [592, 39] width 14 height 14
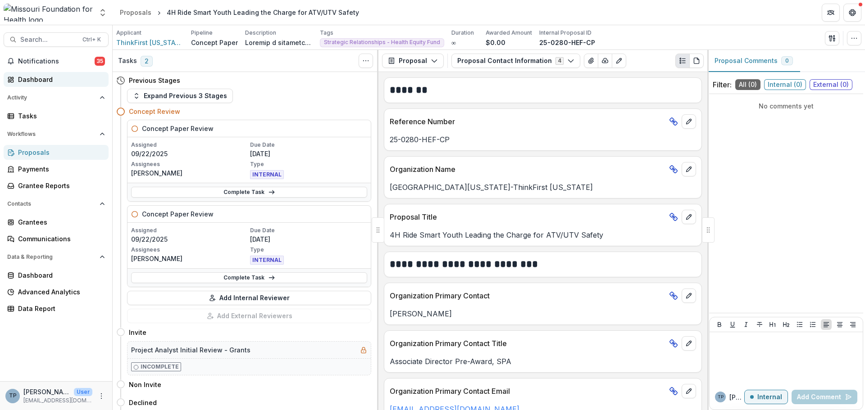
click at [37, 82] on div "Dashboard" at bounding box center [59, 79] width 83 height 9
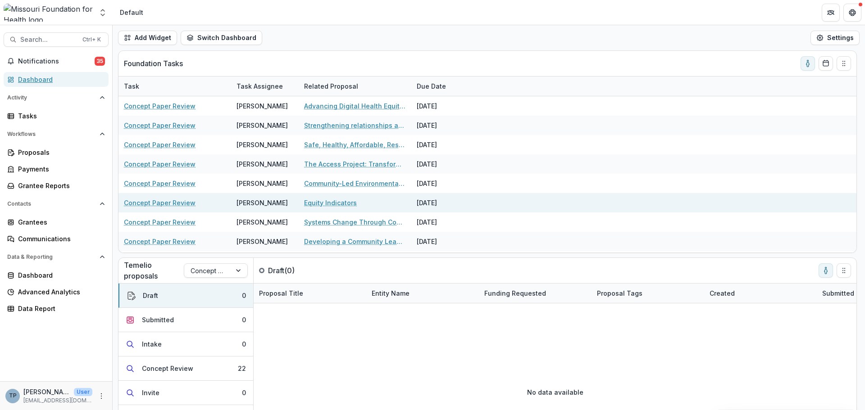
scroll to position [135, 0]
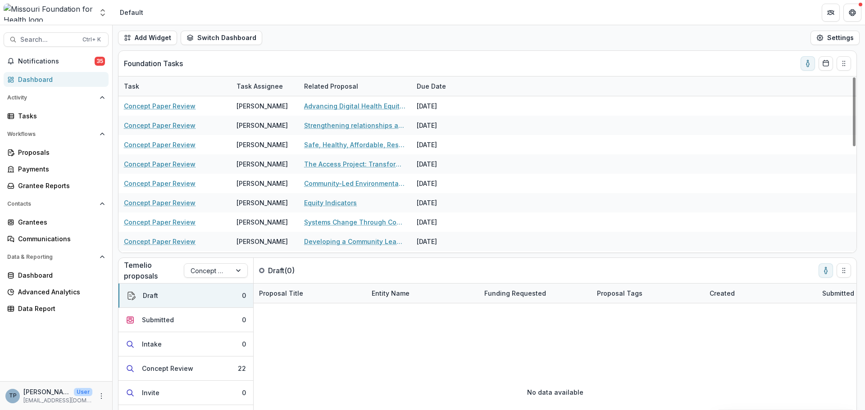
click at [313, 314] on link "CED Ecosystem Assessment for Capacity Building + Action" at bounding box center [355, 318] width 102 height 9
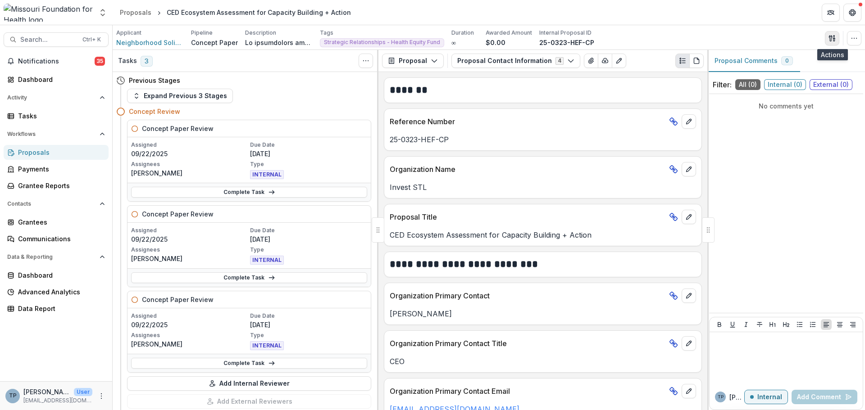
click at [831, 36] on icon "button" at bounding box center [829, 38] width 3 height 6
click at [785, 73] on button "Proposal Files" at bounding box center [788, 73] width 96 height 15
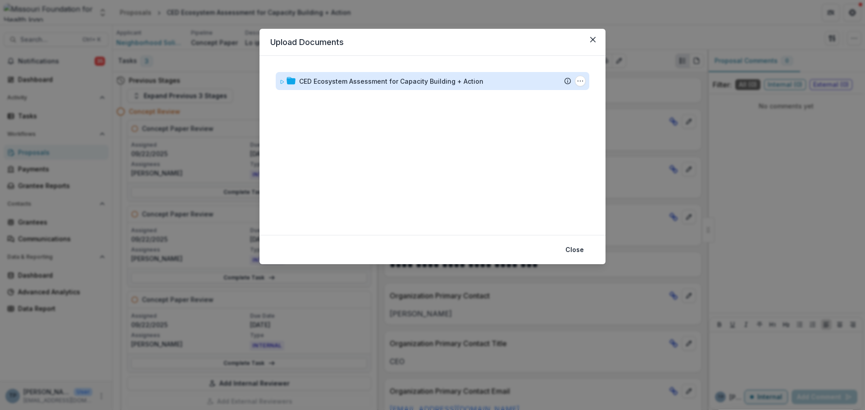
click at [337, 83] on div "CED Ecosystem Assessment for Capacity Building + Action" at bounding box center [391, 81] width 184 height 9
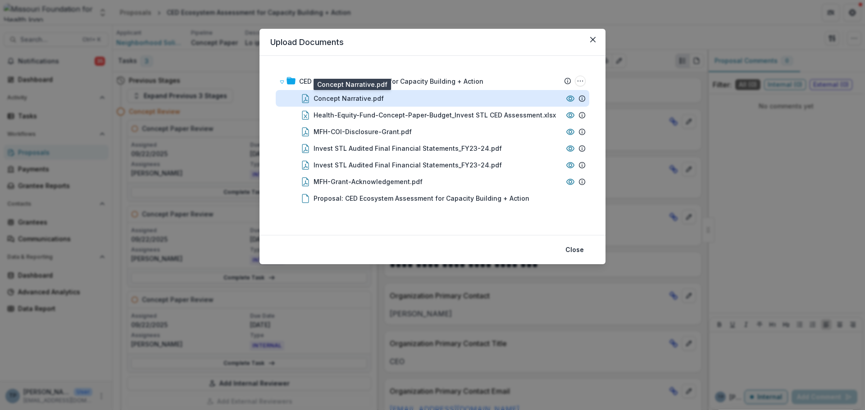
click at [334, 100] on div "Concept Narrative.pdf" at bounding box center [348, 98] width 70 height 9
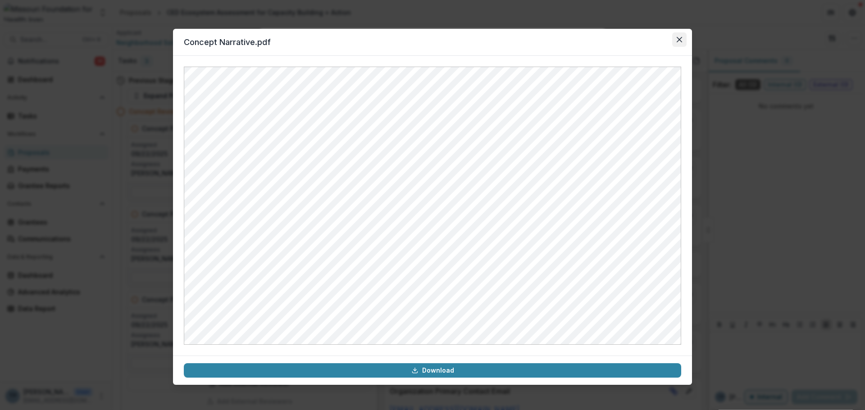
click at [679, 40] on icon "Close" at bounding box center [678, 39] width 5 height 5
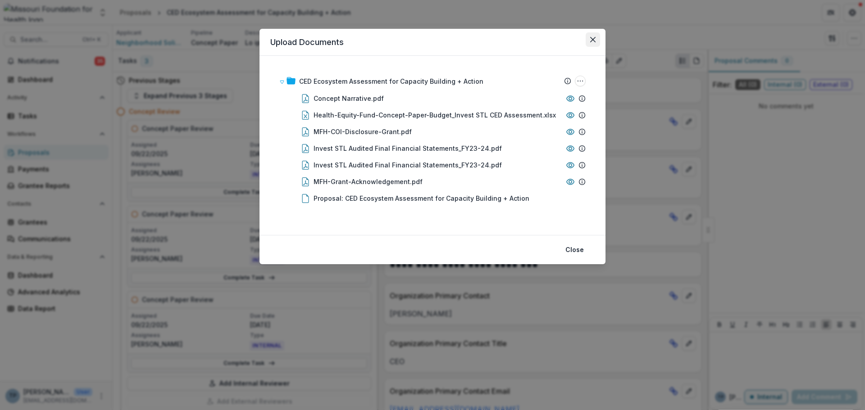
click at [591, 33] on button "Close" at bounding box center [592, 39] width 14 height 14
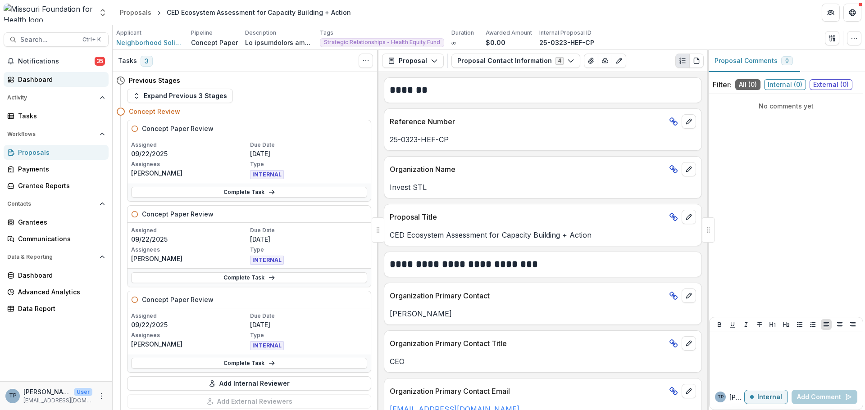
click at [18, 81] on div "Dashboard" at bounding box center [59, 79] width 83 height 9
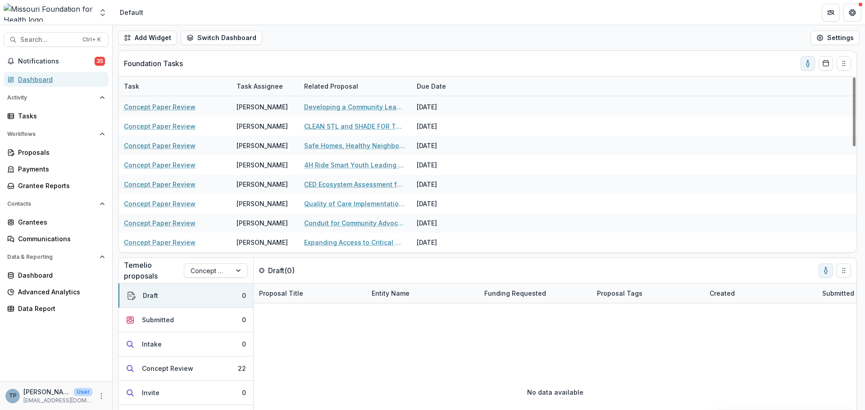
scroll to position [135, 0]
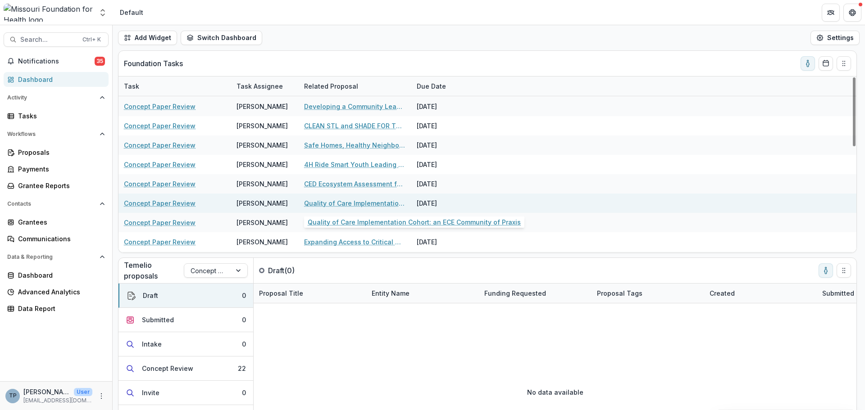
click at [325, 201] on link "Quality of Care Implementation Cohort: an ECE Community of Praxis" at bounding box center [355, 203] width 102 height 9
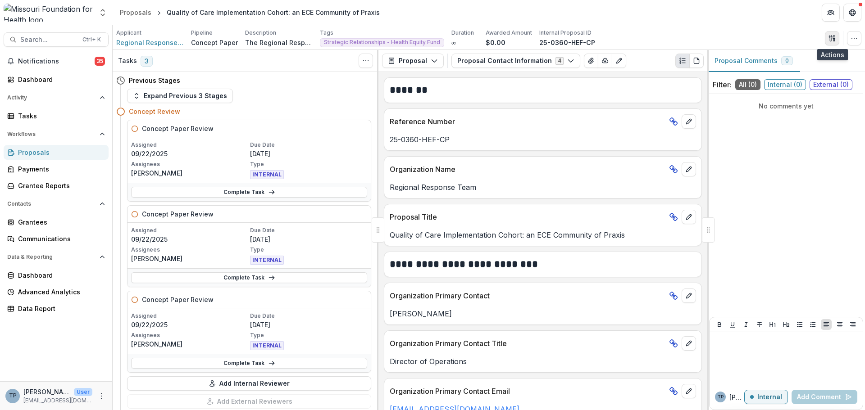
click at [831, 36] on icon "button" at bounding box center [831, 38] width 7 height 7
click at [777, 70] on button "Proposal Files" at bounding box center [788, 73] width 96 height 15
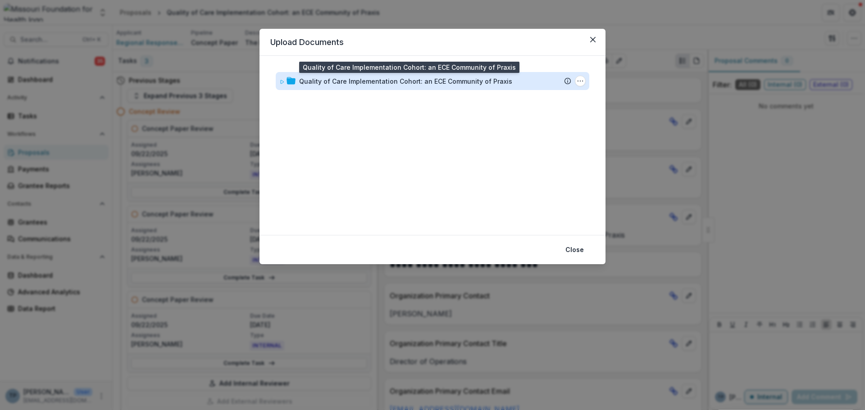
click at [353, 80] on div "Quality of Care Implementation Cohort: an ECE Community of Praxis" at bounding box center [405, 81] width 213 height 9
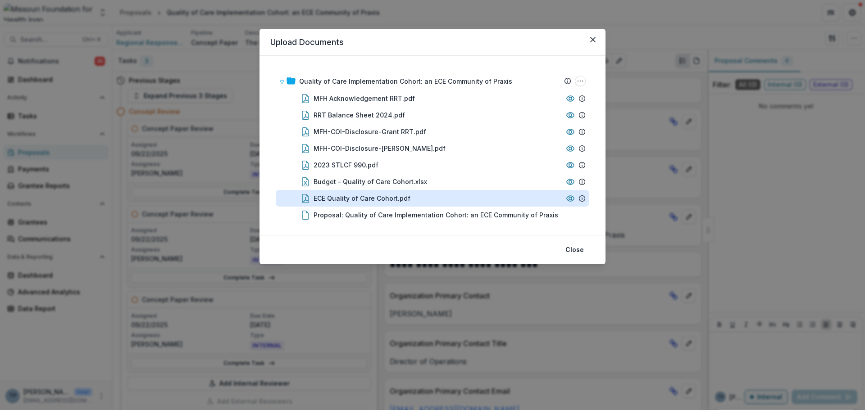
click at [342, 198] on div "ECE Quality of Care Cohort.pdf" at bounding box center [361, 198] width 97 height 9
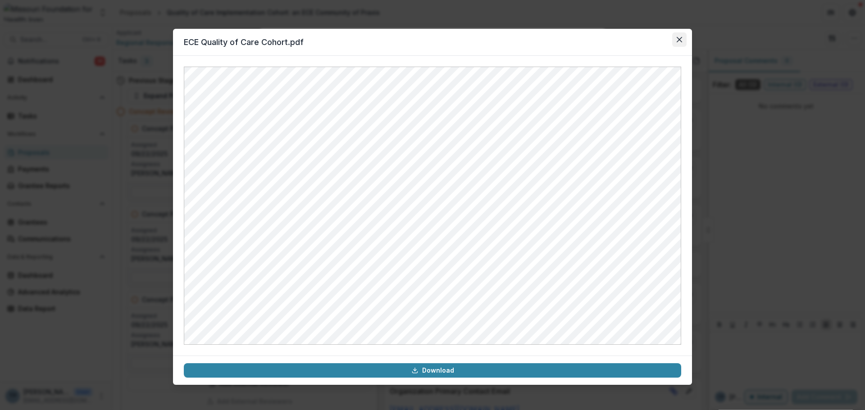
click at [680, 39] on icon "Close" at bounding box center [678, 39] width 5 height 5
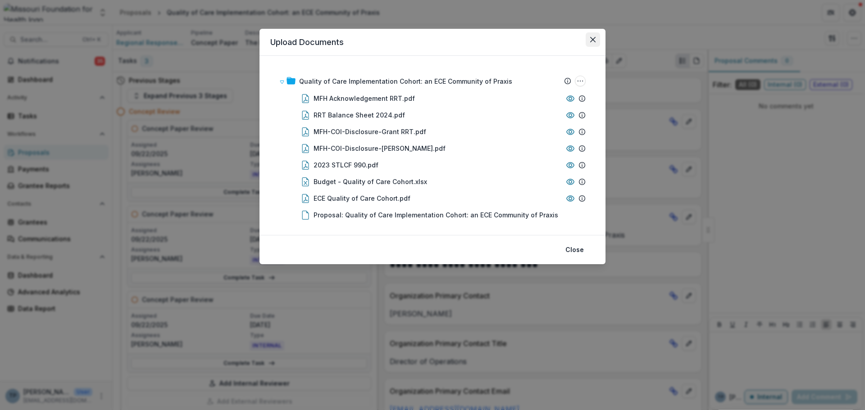
click at [592, 39] on icon "Close" at bounding box center [592, 39] width 5 height 5
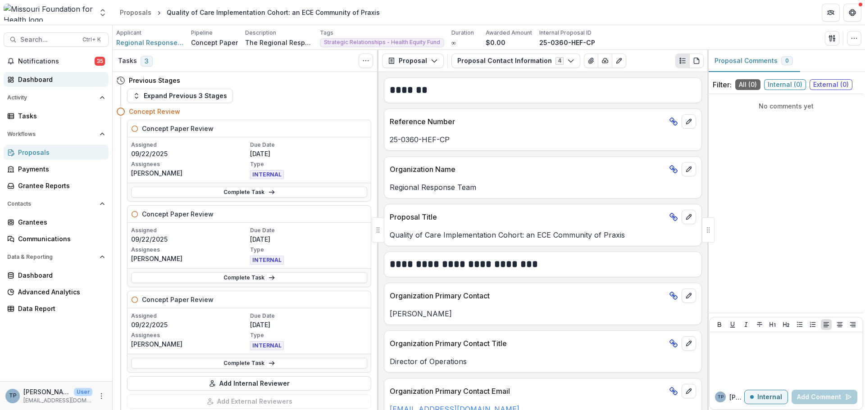
click at [37, 79] on div "Dashboard" at bounding box center [59, 79] width 83 height 9
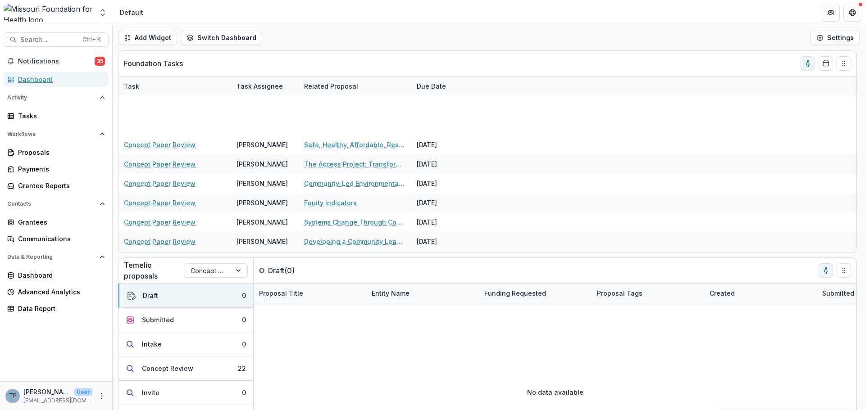
scroll to position [235, 0]
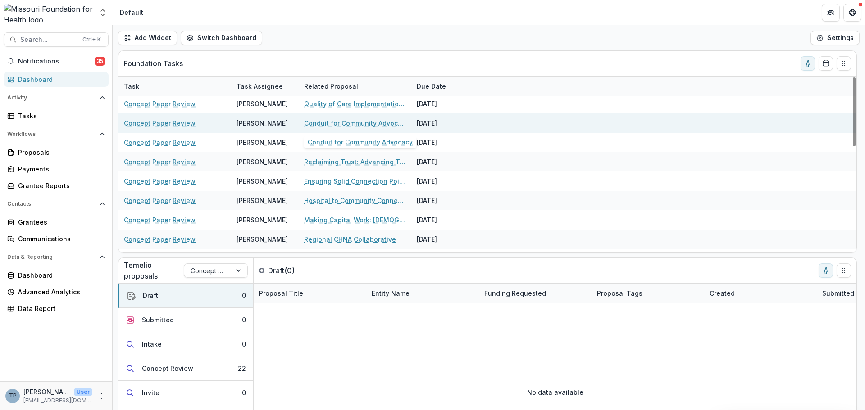
click at [323, 122] on link "Conduit for Community Advocacy" at bounding box center [355, 122] width 102 height 9
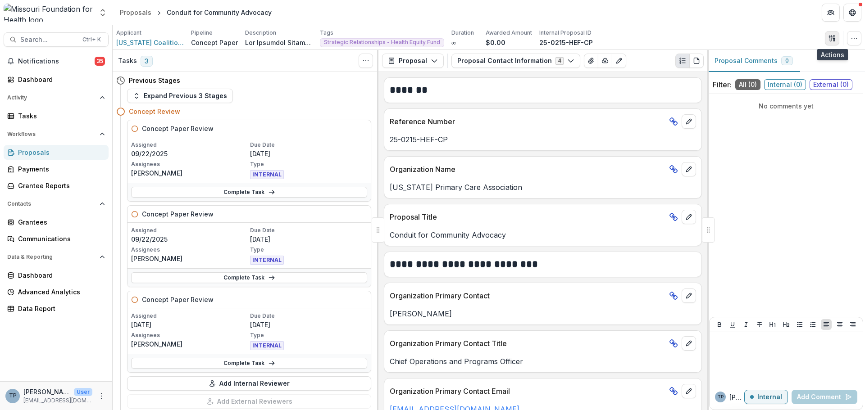
click at [831, 36] on icon "button" at bounding box center [829, 38] width 3 height 6
click at [784, 74] on button "Proposal Files" at bounding box center [788, 73] width 96 height 15
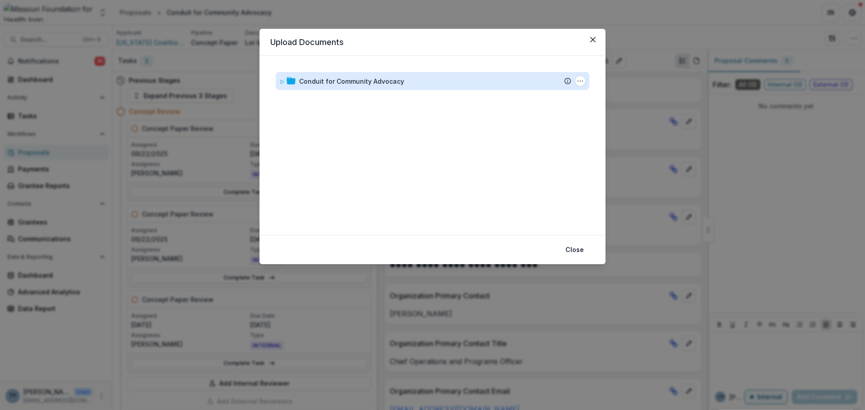
click at [334, 78] on div "Conduit for Community Advocacy" at bounding box center [351, 81] width 105 height 9
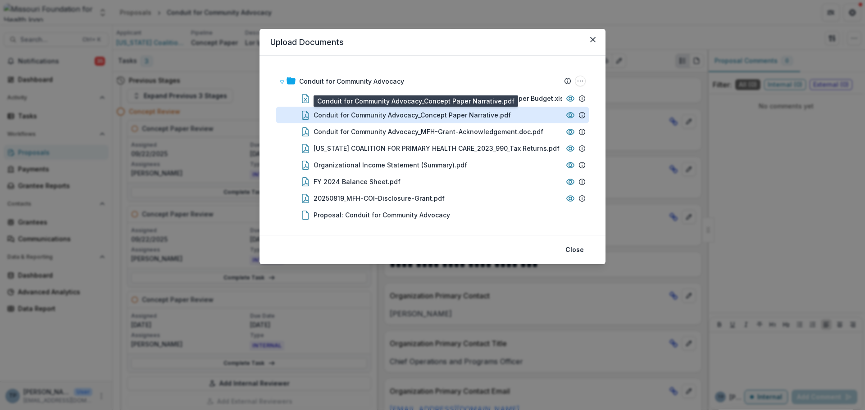
click at [349, 114] on div "Conduit for Community Advocacy_Concept Paper Narrative.pdf" at bounding box center [411, 114] width 197 height 9
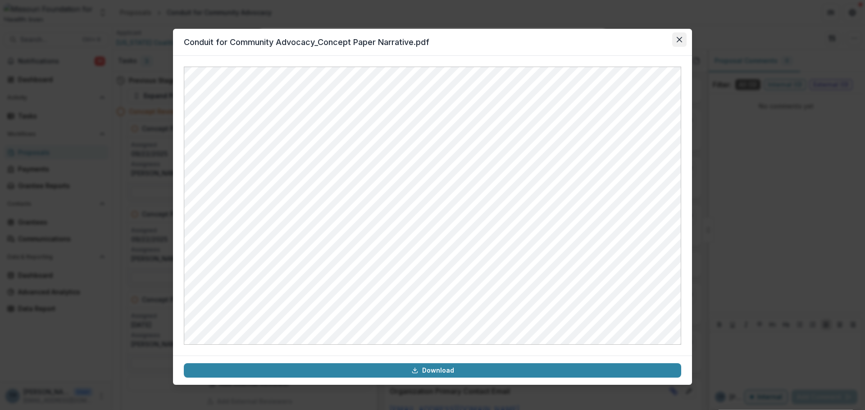
click at [678, 39] on icon "Close" at bounding box center [678, 39] width 5 height 5
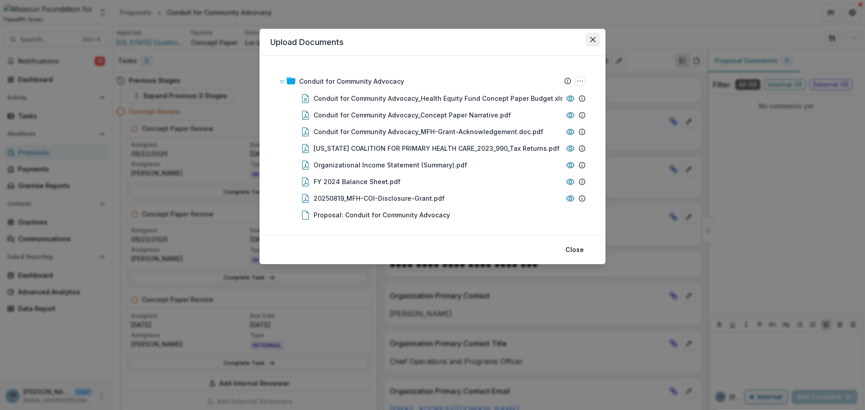
click at [597, 35] on button "Close" at bounding box center [592, 39] width 14 height 14
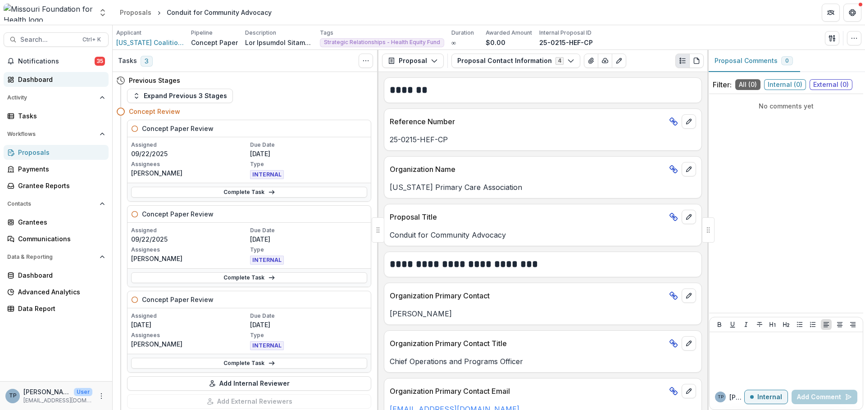
click at [44, 75] on div "Dashboard" at bounding box center [59, 79] width 83 height 9
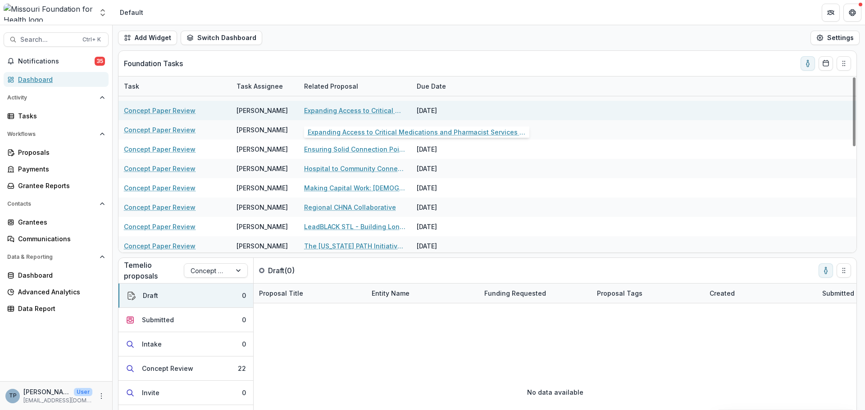
scroll to position [222, 0]
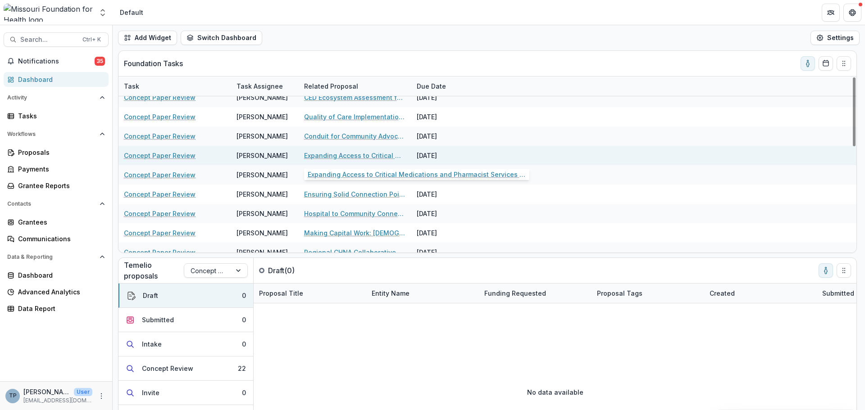
click at [329, 157] on link "Expanding Access to Critical Medications and Pharmacist Services to Reduce Rura…" at bounding box center [355, 155] width 102 height 9
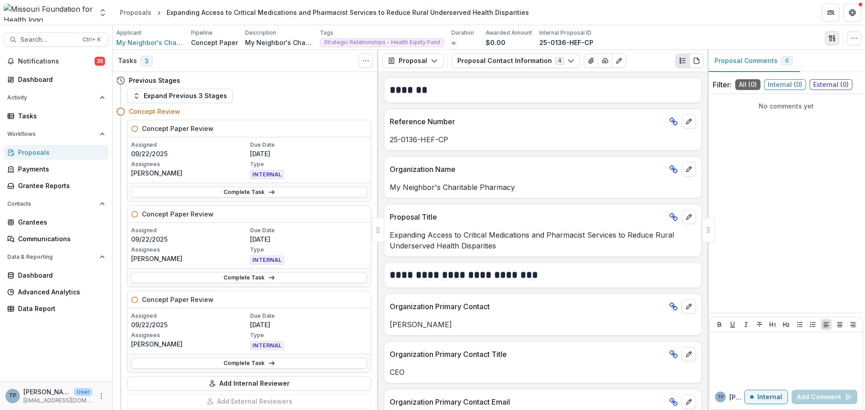
click at [827, 34] on button "button" at bounding box center [831, 38] width 14 height 14
click at [764, 73] on button "Proposal Files" at bounding box center [788, 73] width 96 height 15
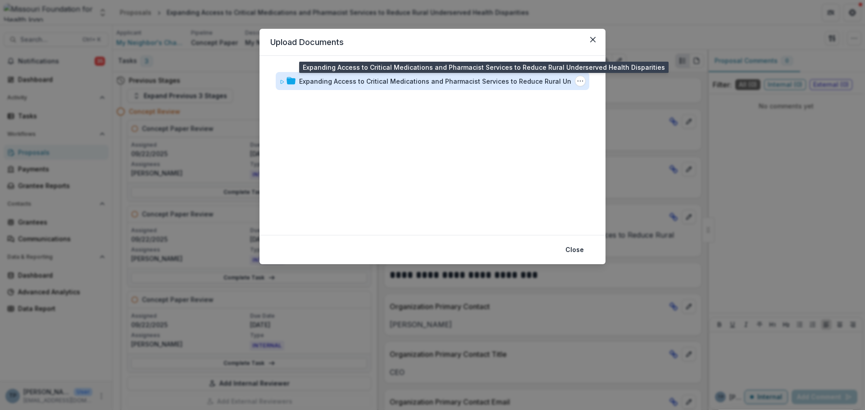
click at [330, 78] on div "Expanding Access to Critical Medications and Pharmacist Services to Reduce Rura…" at bounding box center [447, 81] width 297 height 9
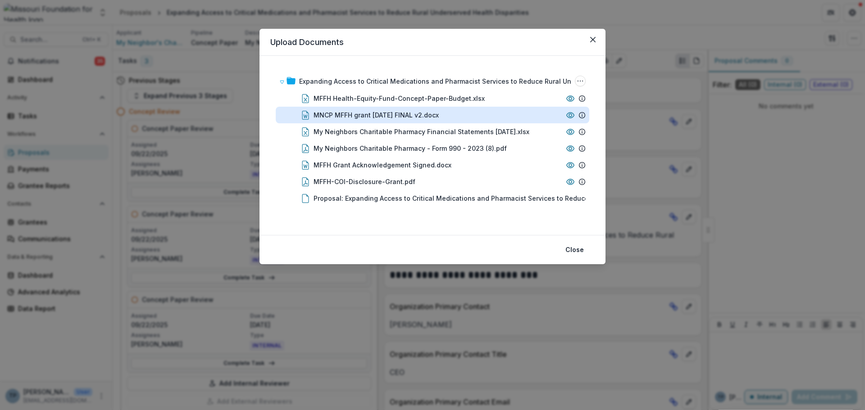
click at [324, 114] on div "MNCP MFFH grant [DATE] FINAL v2.docx" at bounding box center [375, 114] width 125 height 9
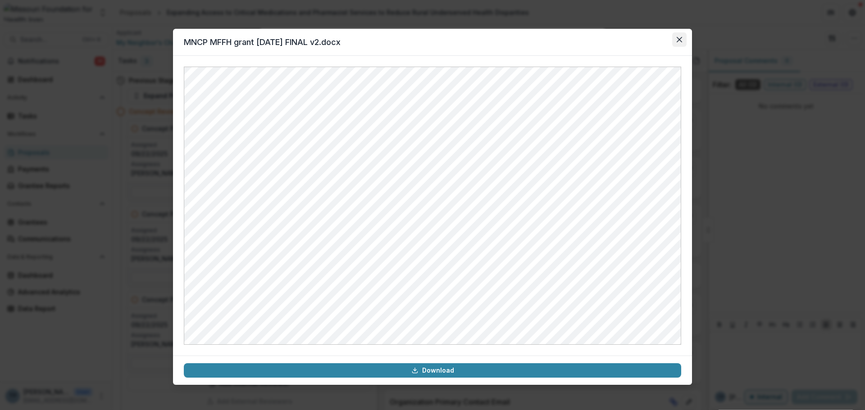
click at [678, 37] on icon "Close" at bounding box center [678, 39] width 5 height 5
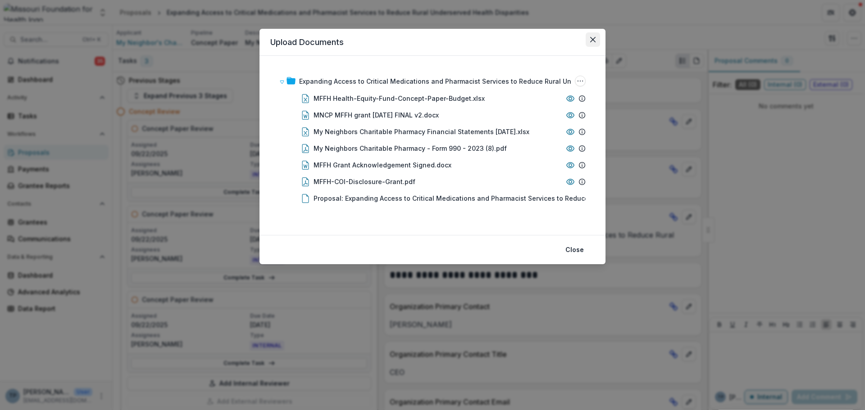
click at [591, 37] on icon "Close" at bounding box center [592, 39] width 5 height 5
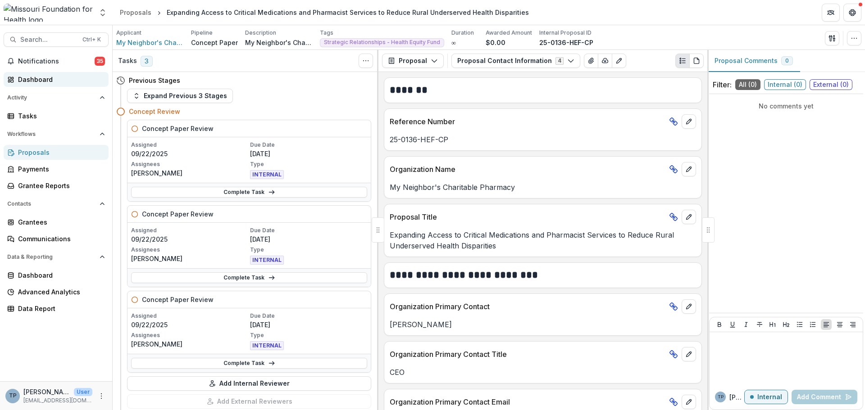
click at [43, 80] on div "Dashboard" at bounding box center [59, 79] width 83 height 9
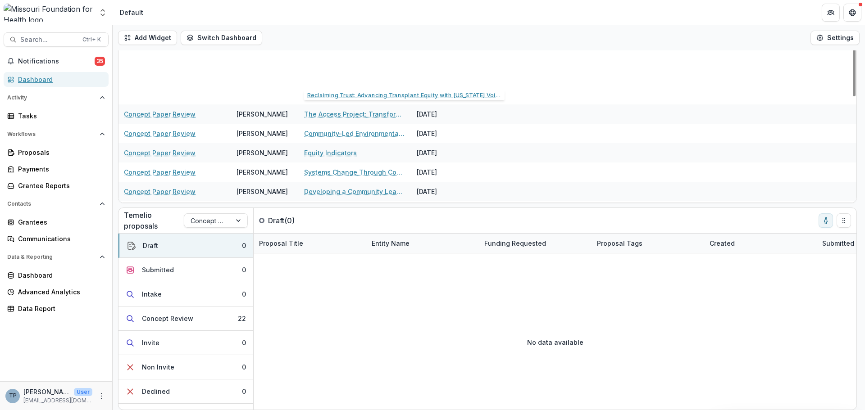
scroll to position [270, 0]
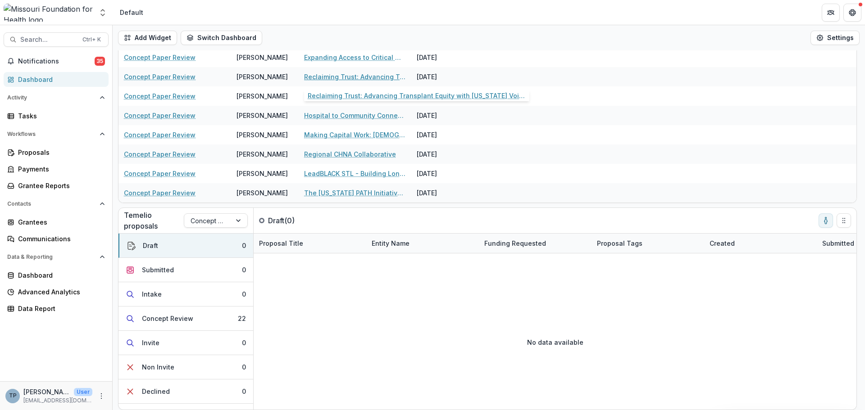
click at [330, 76] on link "Reclaiming Trust: Advancing Transplant Equity with [US_STATE] Voices" at bounding box center [355, 76] width 102 height 9
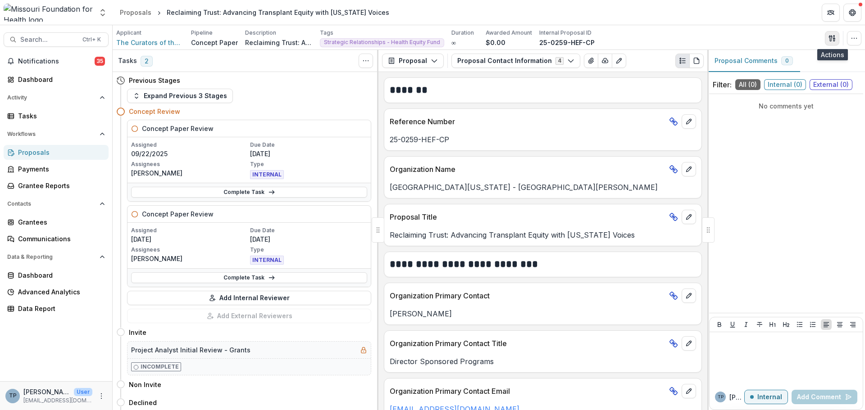
click at [826, 32] on button "button" at bounding box center [831, 38] width 14 height 14
click at [760, 72] on button "Proposal Files" at bounding box center [788, 73] width 96 height 15
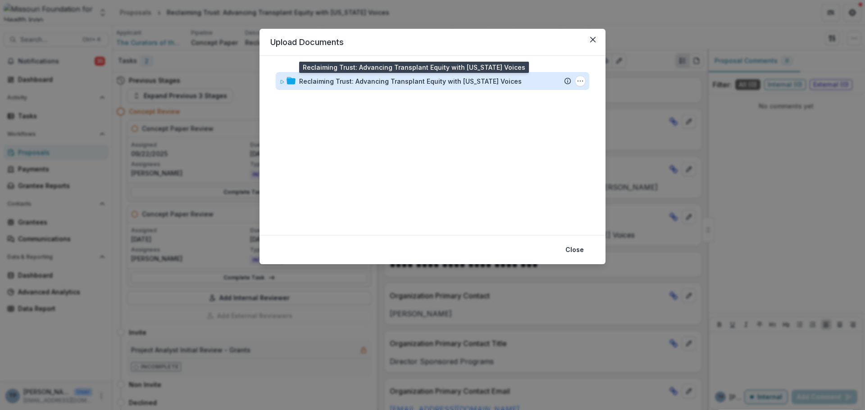
click at [336, 81] on div "Reclaiming Trust: Advancing Transplant Equity with [US_STATE] Voices" at bounding box center [410, 81] width 222 height 9
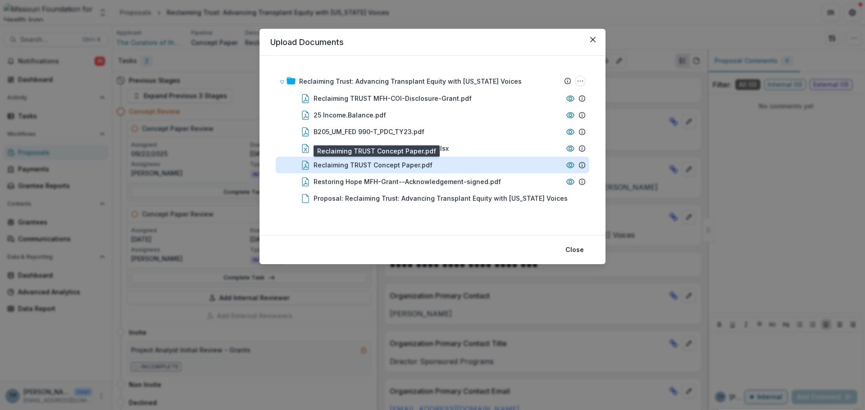
click at [344, 167] on div "Reclaiming TRUST Concept Paper.pdf" at bounding box center [372, 164] width 119 height 9
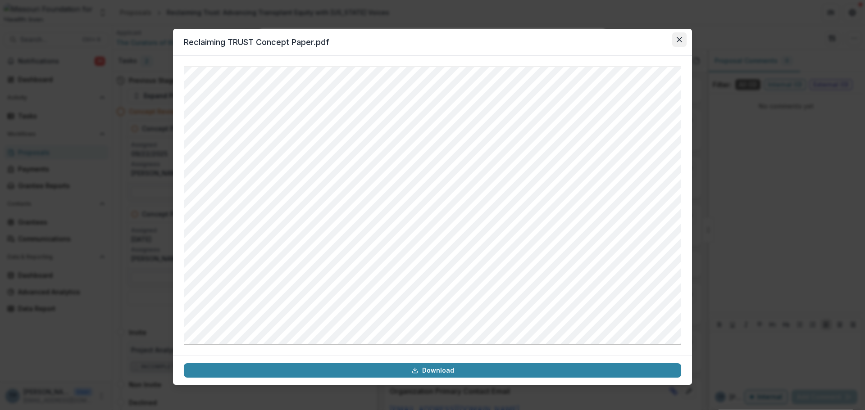
click at [680, 40] on icon "Close" at bounding box center [678, 39] width 5 height 5
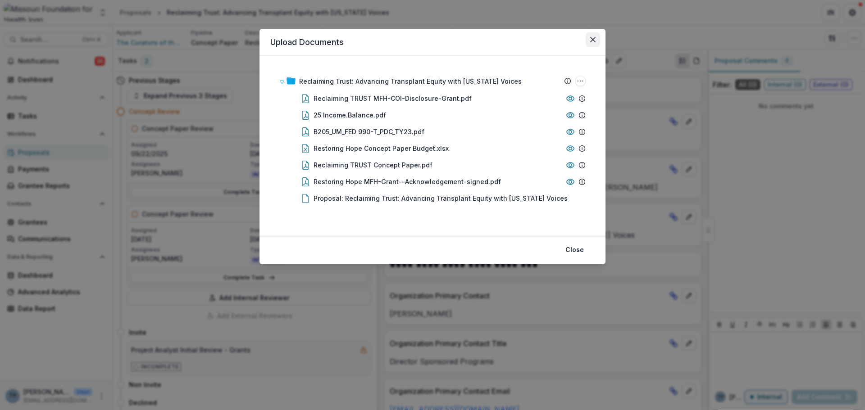
click at [591, 35] on button "Close" at bounding box center [592, 39] width 14 height 14
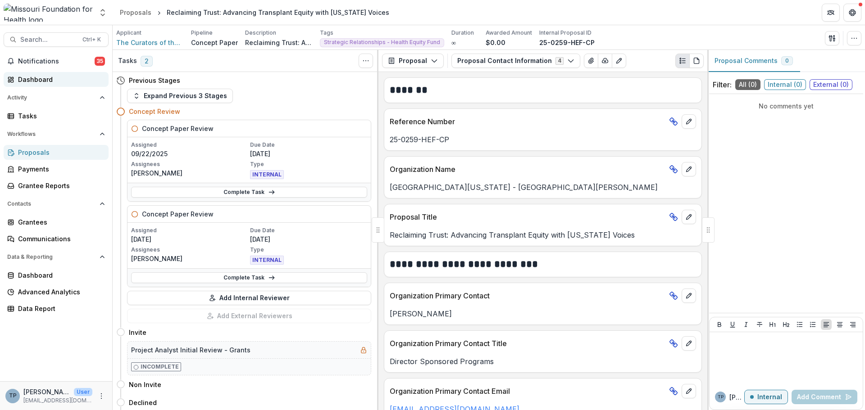
click at [38, 78] on div "Dashboard" at bounding box center [59, 79] width 83 height 9
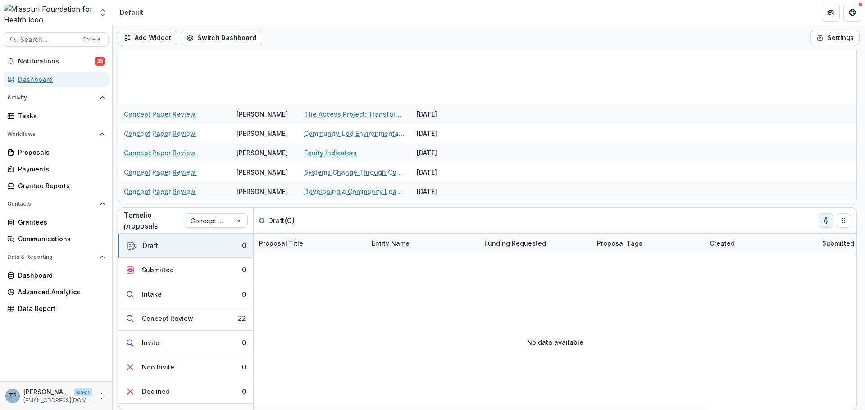
scroll to position [270, 0]
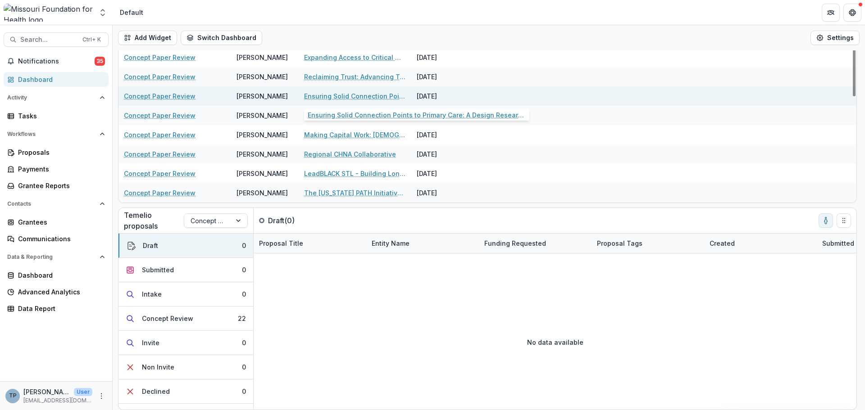
click at [328, 97] on link "Ensuring Solid Connection Points to Primary Care: A Design Research Study" at bounding box center [355, 95] width 102 height 9
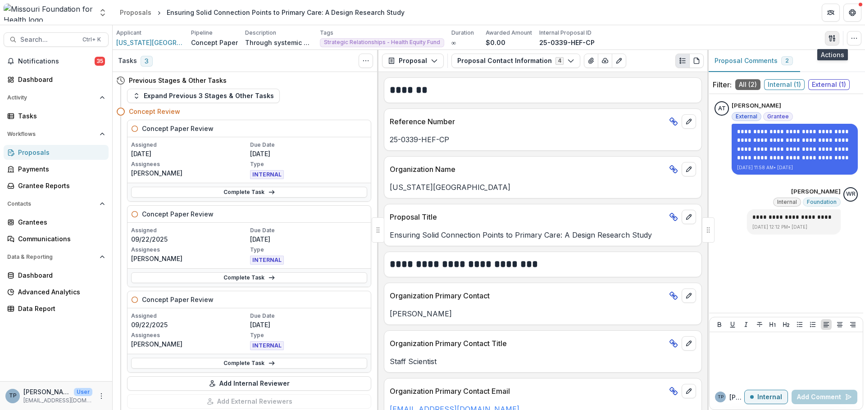
click at [833, 36] on icon "button" at bounding box center [831, 38] width 7 height 7
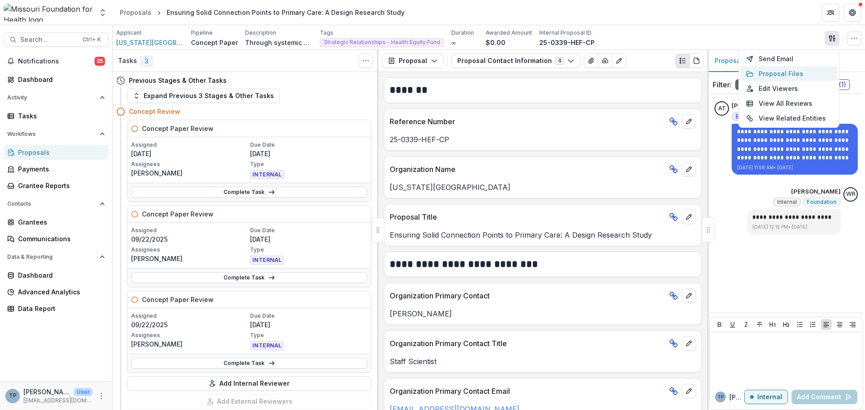
click at [772, 72] on button "Proposal Files" at bounding box center [788, 73] width 96 height 15
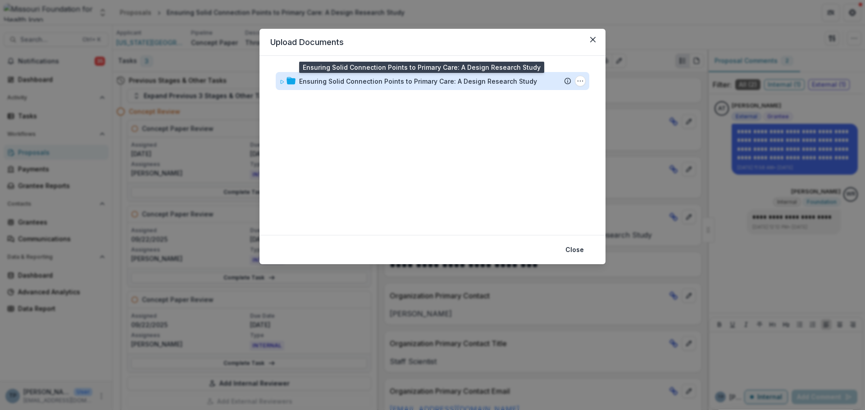
click at [370, 81] on div "Ensuring Solid Connection Points to Primary Care: A Design Research Study" at bounding box center [418, 81] width 238 height 9
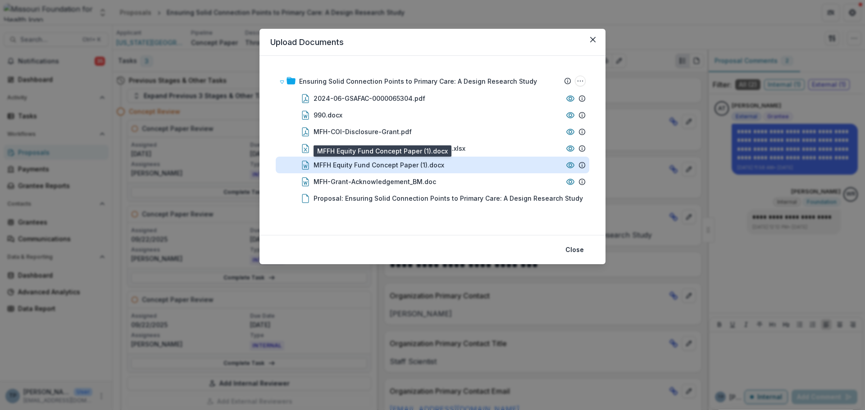
click at [340, 163] on div "MFFH Equity Fund Concept Paper (1).docx" at bounding box center [378, 164] width 131 height 9
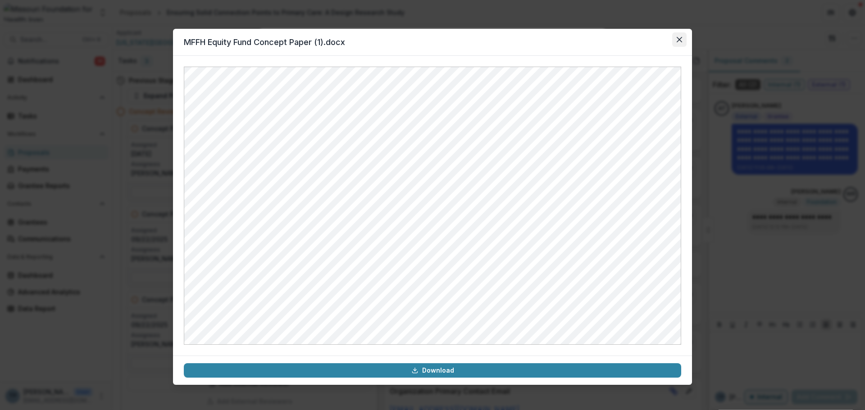
click at [678, 38] on icon "Close" at bounding box center [678, 39] width 5 height 5
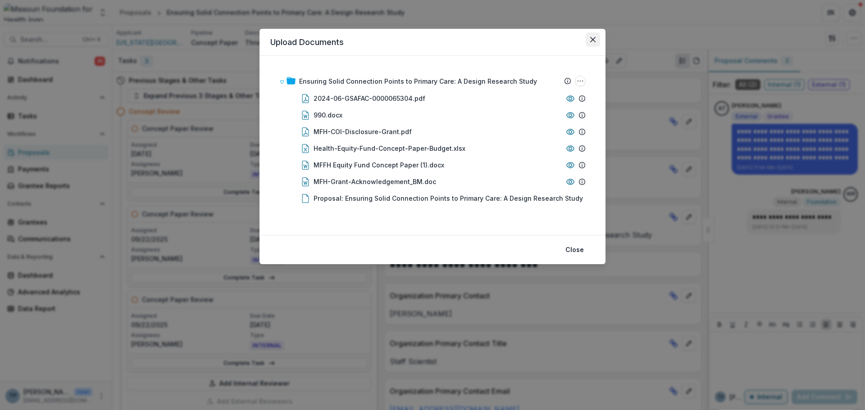
click at [596, 39] on button "Close" at bounding box center [592, 39] width 14 height 14
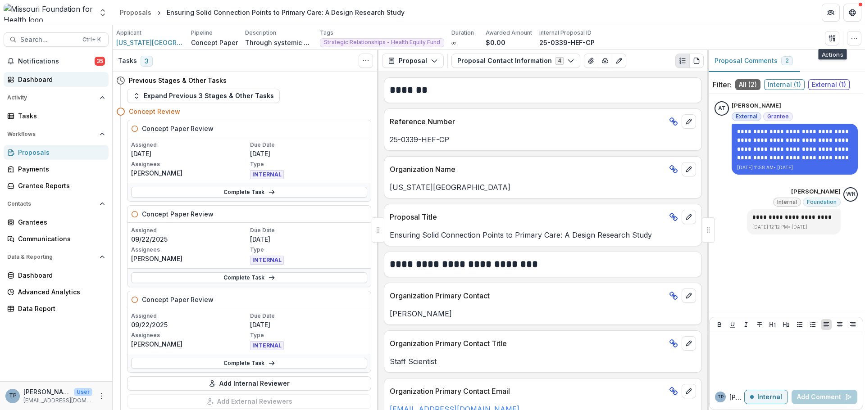
click at [35, 80] on div "Dashboard" at bounding box center [59, 79] width 83 height 9
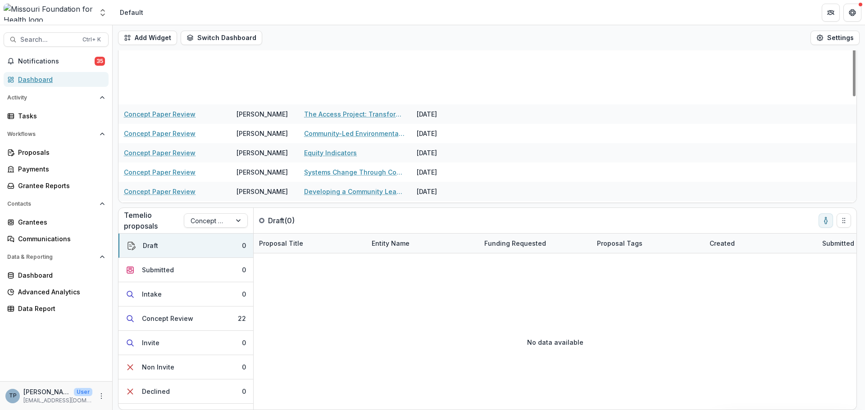
scroll to position [270, 0]
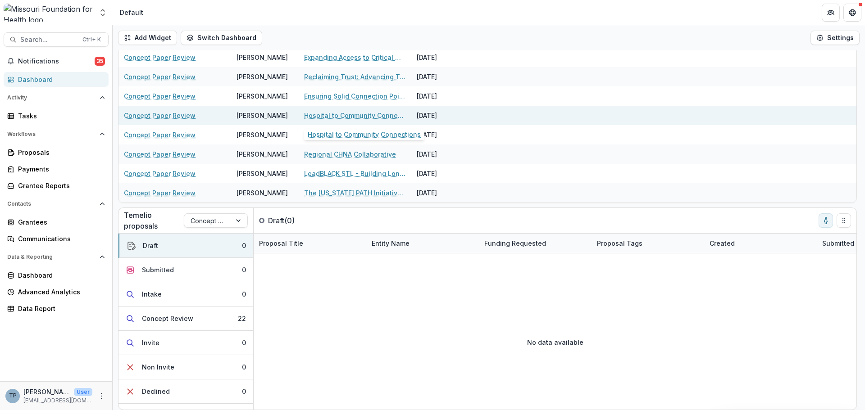
click at [337, 117] on link "Hospital to Community Connections" at bounding box center [355, 115] width 102 height 9
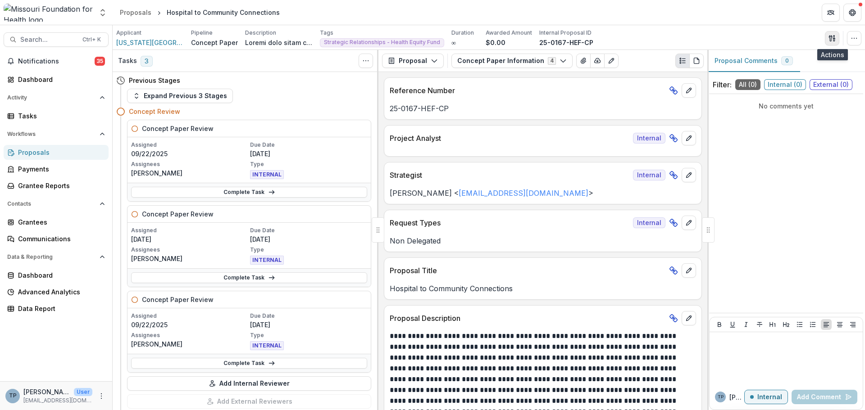
click at [832, 38] on icon "button" at bounding box center [831, 38] width 7 height 7
click at [774, 76] on button "Proposal Files" at bounding box center [788, 73] width 96 height 15
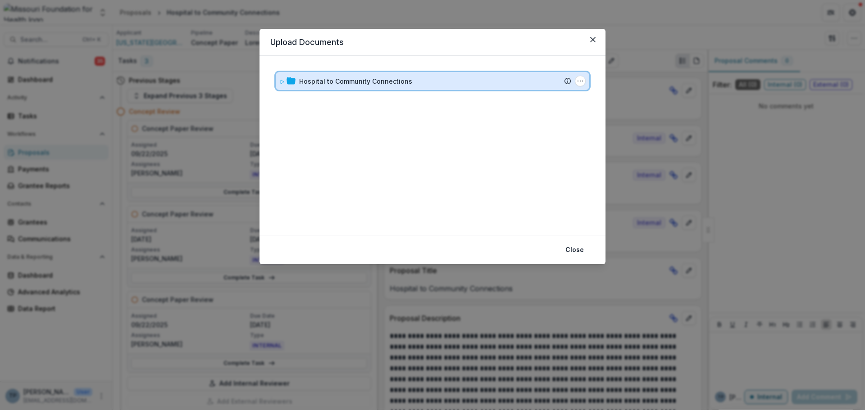
click at [303, 76] on div "Hospital to Community Connections Submission [PERSON_NAME] Proposal Attached pr…" at bounding box center [432, 81] width 313 height 18
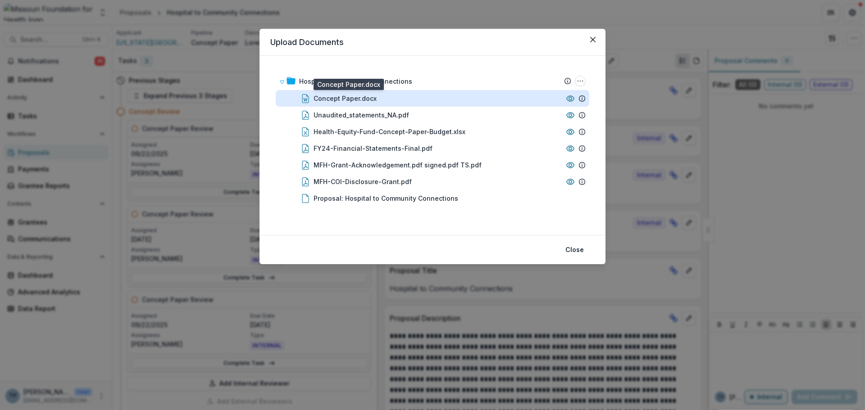
click at [330, 100] on div "Concept Paper.docx" at bounding box center [344, 98] width 63 height 9
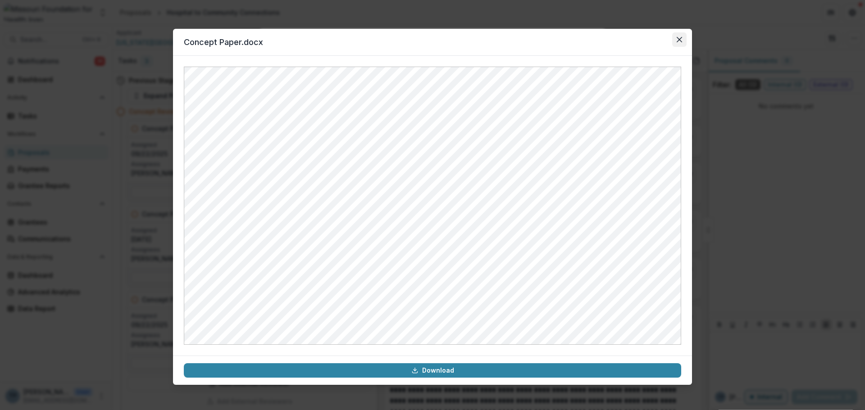
click at [679, 38] on icon "Close" at bounding box center [678, 39] width 5 height 5
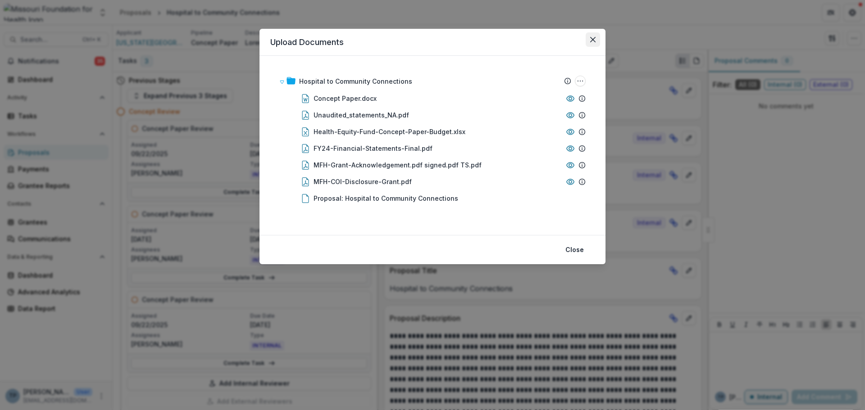
click at [591, 39] on icon "Close" at bounding box center [592, 39] width 5 height 5
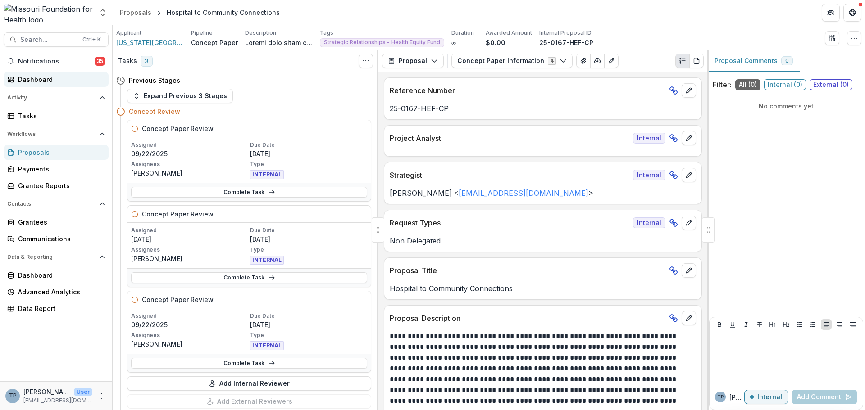
click at [35, 77] on div "Dashboard" at bounding box center [59, 79] width 83 height 9
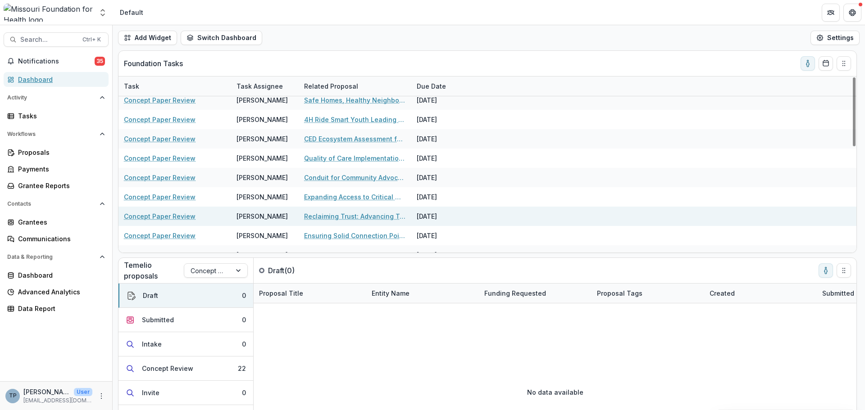
scroll to position [270, 0]
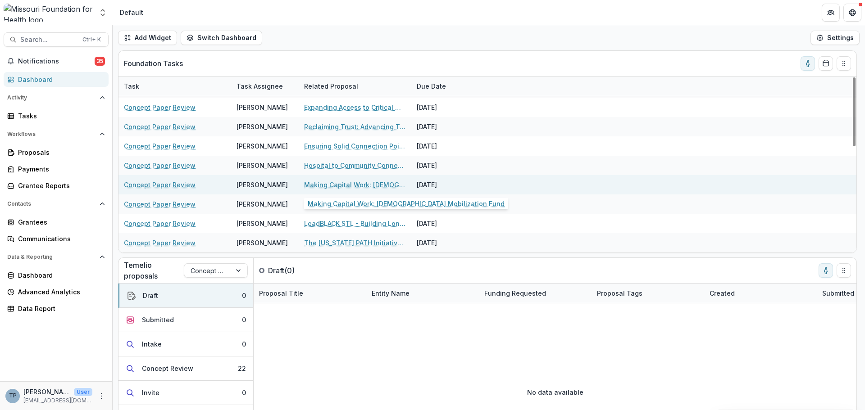
click at [323, 186] on link "Making Capital Work: [DEMOGRAPHIC_DATA] Mobilization Fund" at bounding box center [355, 184] width 102 height 9
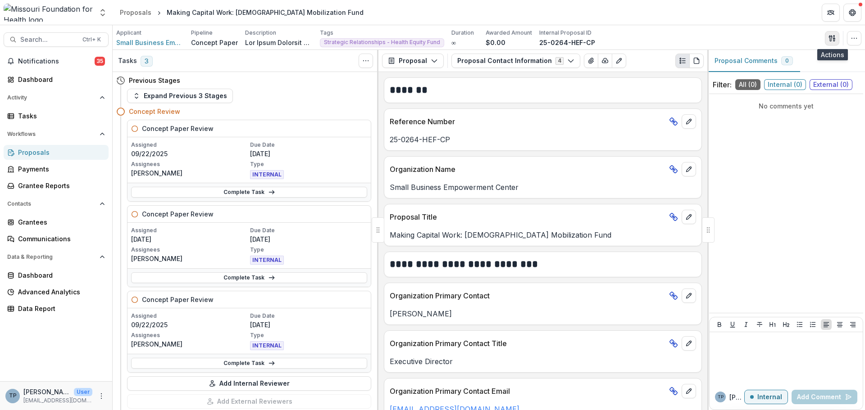
click at [831, 36] on icon "button" at bounding box center [829, 38] width 3 height 6
click at [765, 72] on button "Proposal Files" at bounding box center [788, 73] width 96 height 15
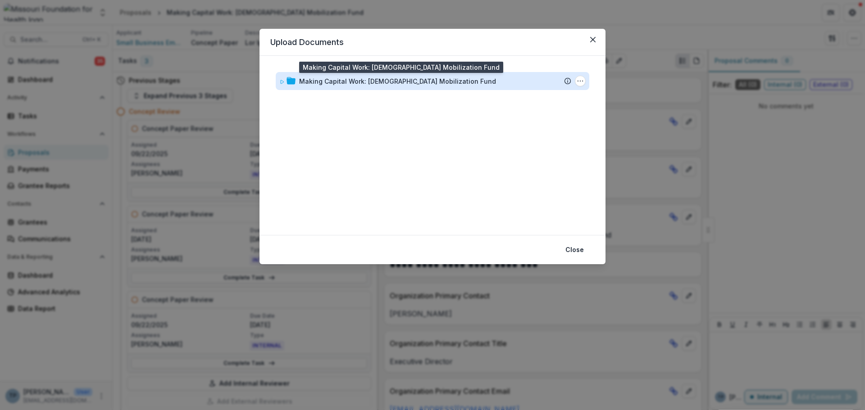
click at [331, 84] on div "Making Capital Work: [DEMOGRAPHIC_DATA] Mobilization Fund" at bounding box center [397, 81] width 197 height 9
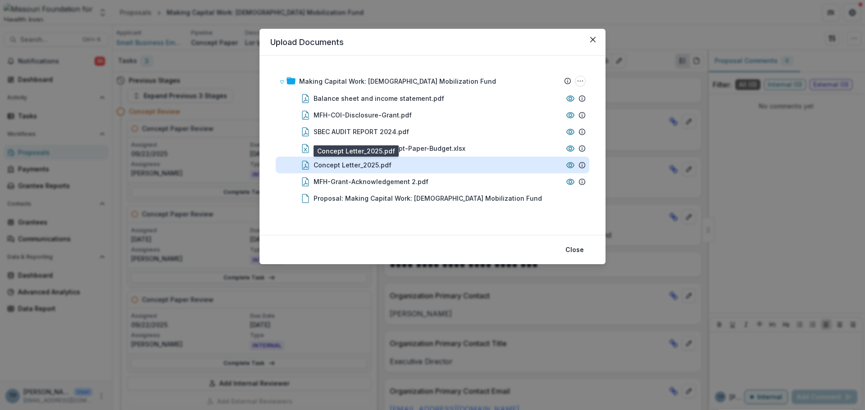
click at [329, 164] on div "Concept Letter_2025.pdf" at bounding box center [352, 164] width 78 height 9
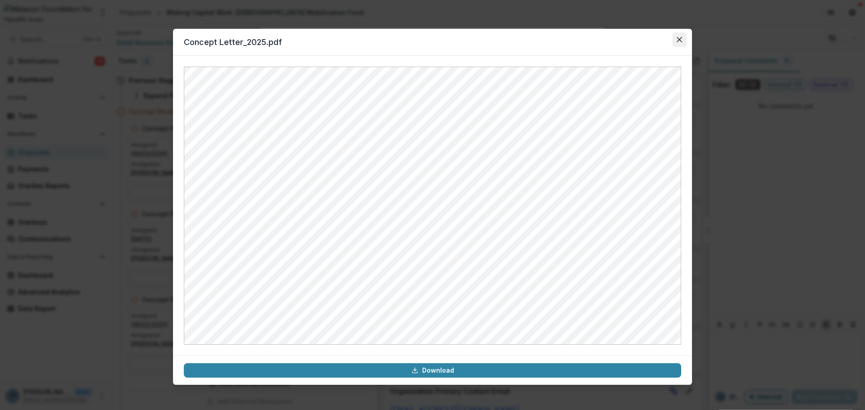
click at [679, 38] on icon "Close" at bounding box center [678, 39] width 5 height 5
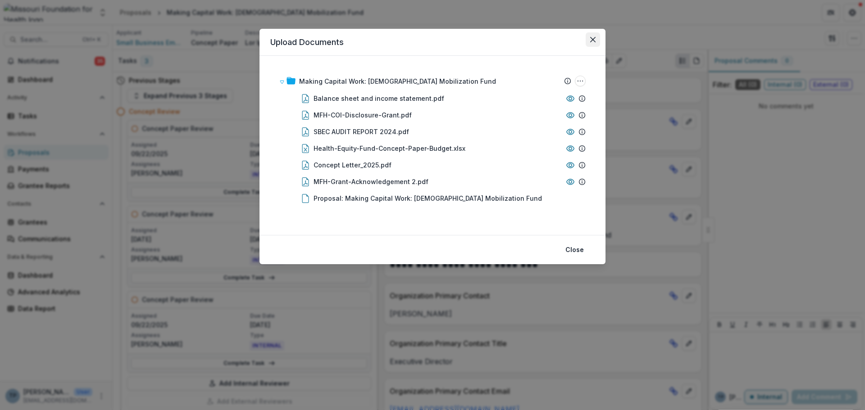
click at [593, 40] on icon "Close" at bounding box center [592, 39] width 5 height 5
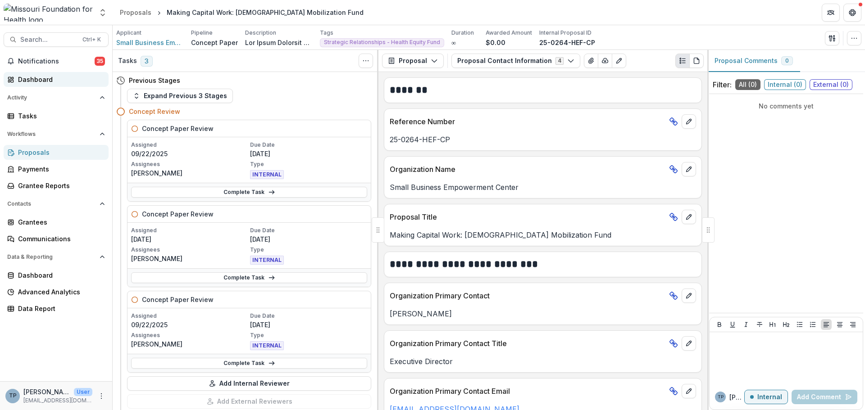
click at [37, 77] on div "Dashboard" at bounding box center [59, 79] width 83 height 9
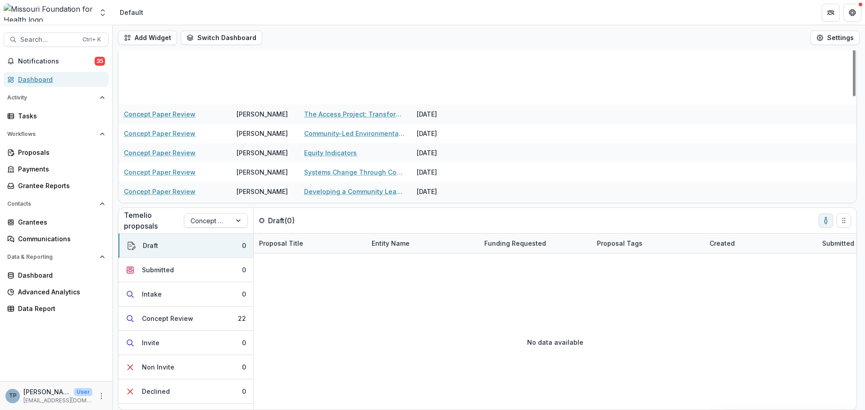
scroll to position [270, 0]
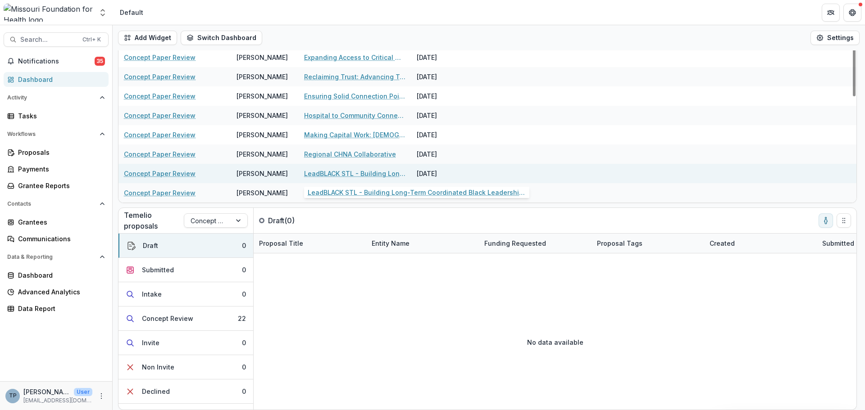
click at [331, 173] on link "LeadBLACK STL - Building Long-Term Coordinated Black Leadership Infrastructure" at bounding box center [355, 173] width 102 height 9
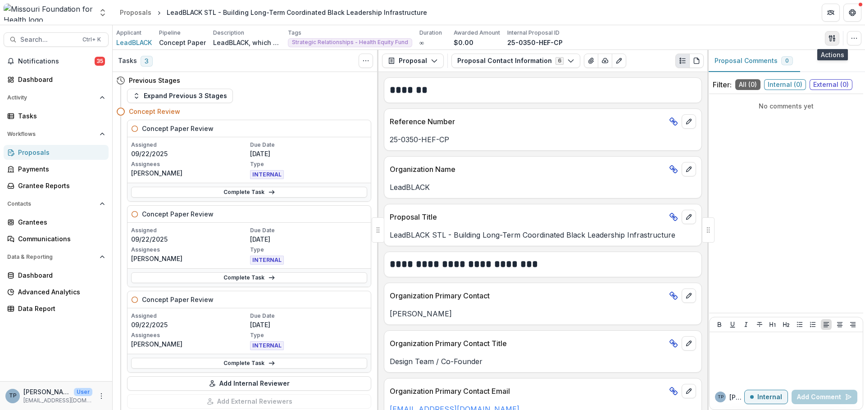
click at [828, 33] on button "button" at bounding box center [831, 38] width 14 height 14
click at [760, 72] on button "Proposal Files" at bounding box center [788, 73] width 96 height 15
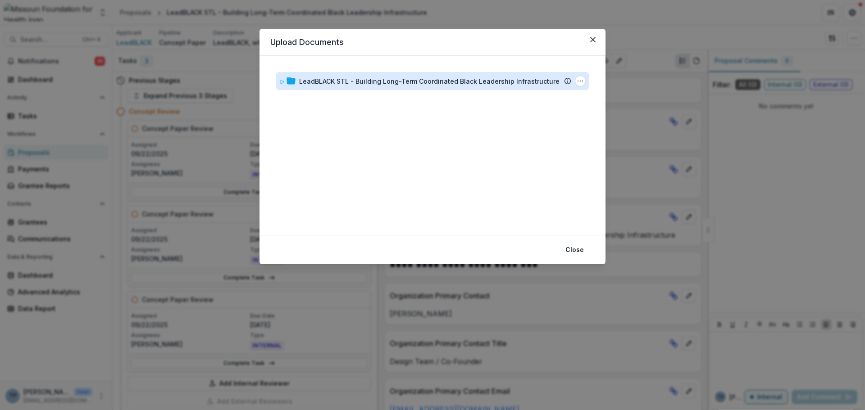
click at [348, 84] on div "LeadBLACK STL - Building Long-Term Coordinated Black Leadership Infrastructure" at bounding box center [429, 81] width 260 height 9
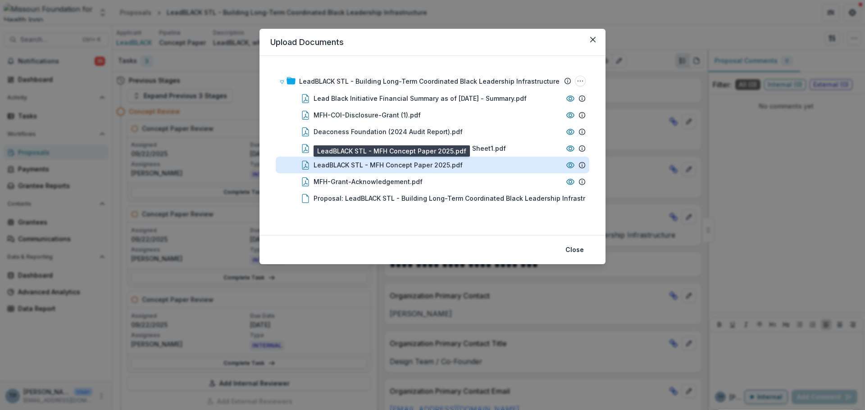
click at [337, 164] on div "LeadBLACK STL - MFH Concept Paper 2025.pdf" at bounding box center [387, 164] width 149 height 9
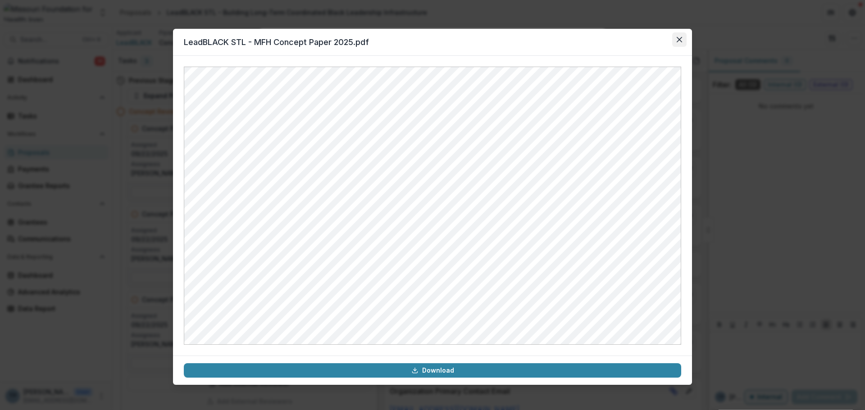
click at [675, 38] on button "Close" at bounding box center [679, 39] width 14 height 14
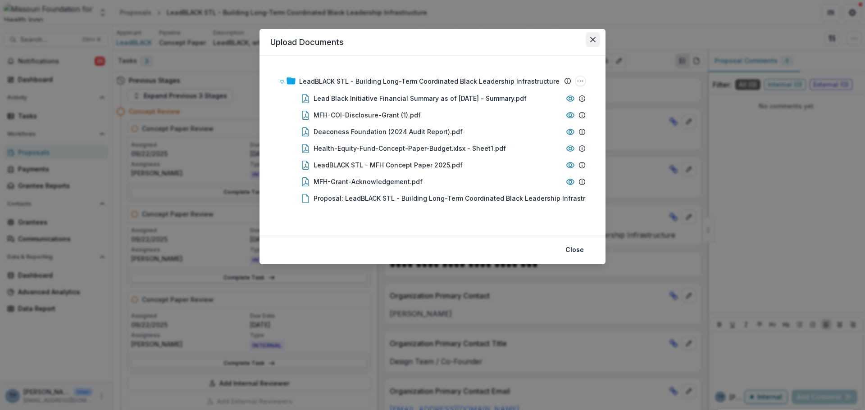
click at [593, 37] on icon "Close" at bounding box center [592, 39] width 5 height 5
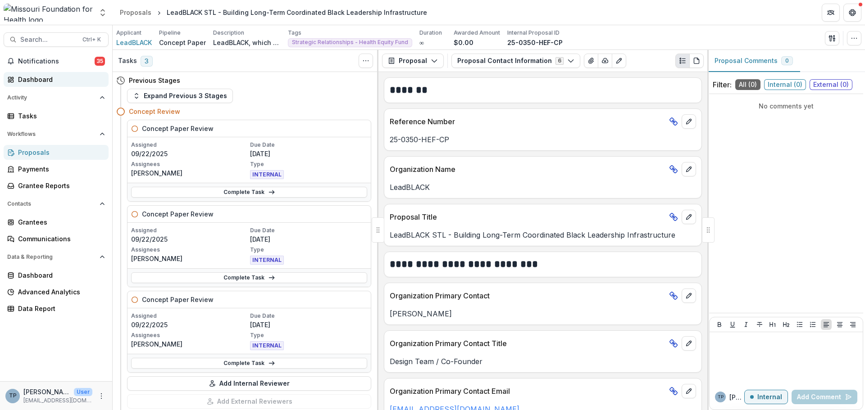
click at [54, 77] on div "Dashboard" at bounding box center [59, 79] width 83 height 9
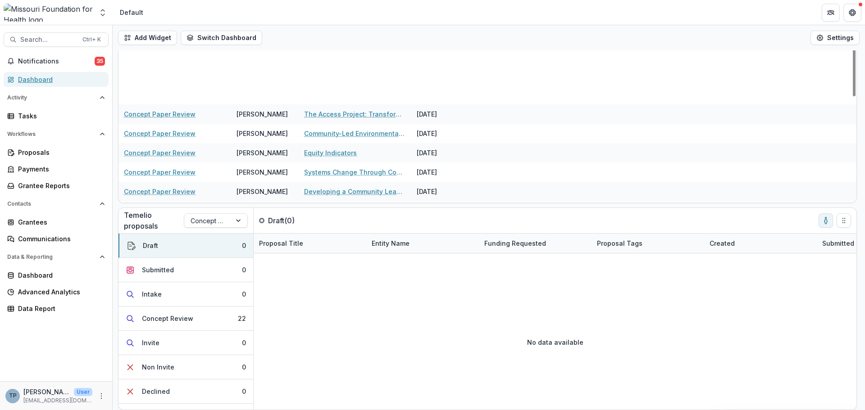
scroll to position [270, 0]
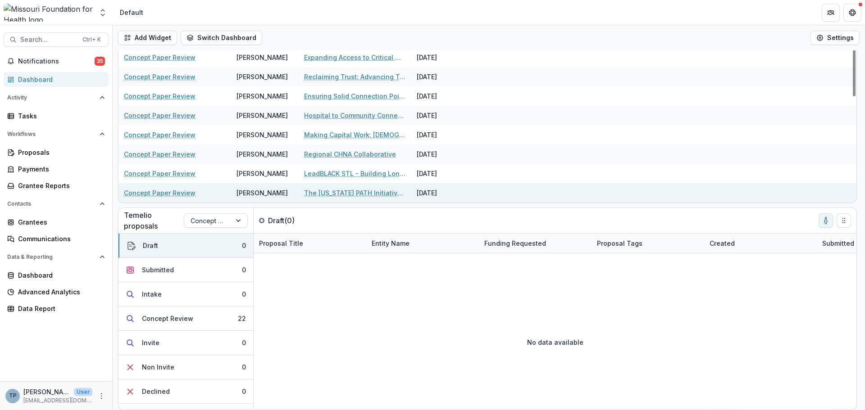
click at [317, 193] on link "The [US_STATE] PATH Initiative: Partnerships for At-Home Care" at bounding box center [355, 192] width 102 height 9
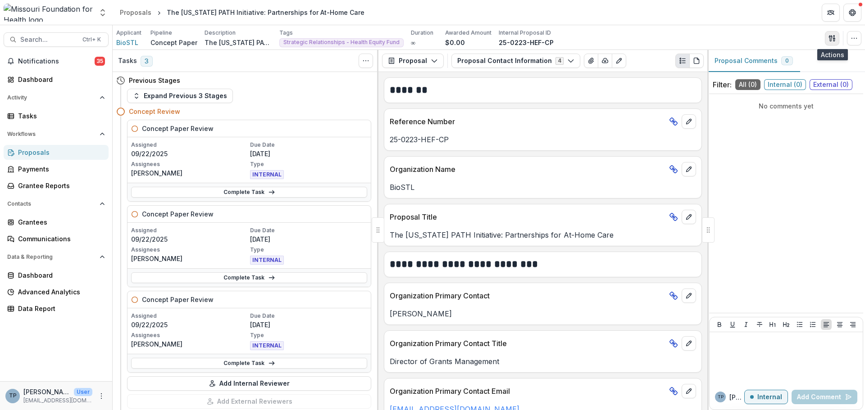
click at [830, 36] on icon "button" at bounding box center [829, 38] width 3 height 6
click at [762, 73] on button "Proposal Files" at bounding box center [788, 73] width 96 height 15
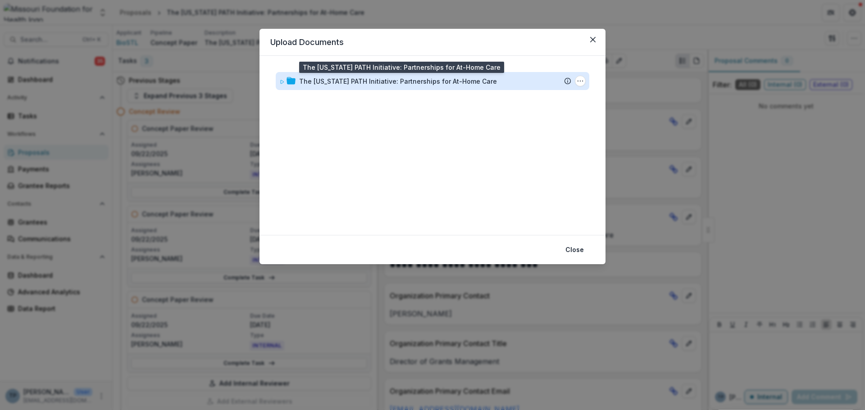
click at [337, 81] on div "The [US_STATE] PATH Initiative: Partnerships for At-Home Care" at bounding box center [398, 81] width 198 height 9
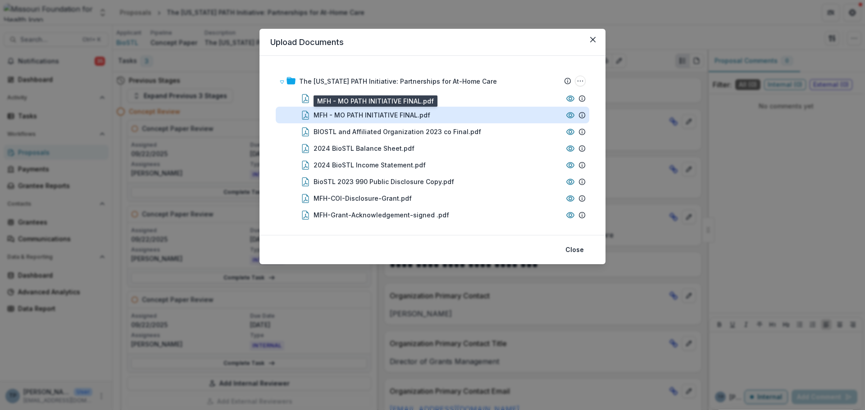
click at [343, 114] on div "MFH - MO PATH INITIATIVE FINAL.pdf" at bounding box center [371, 114] width 117 height 9
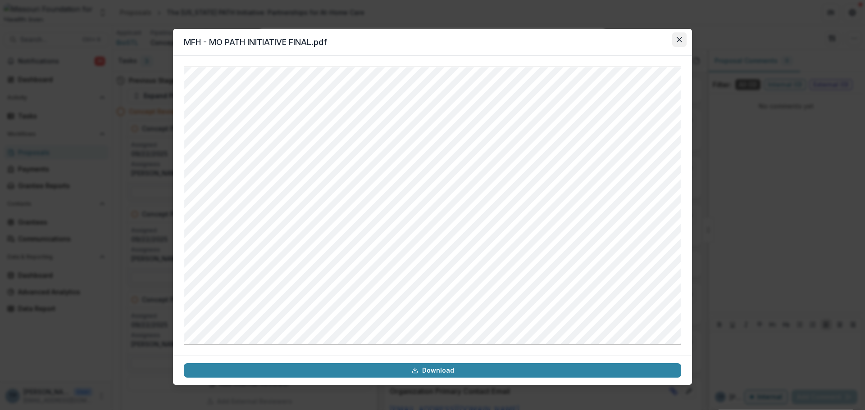
click at [679, 40] on icon "Close" at bounding box center [678, 39] width 5 height 5
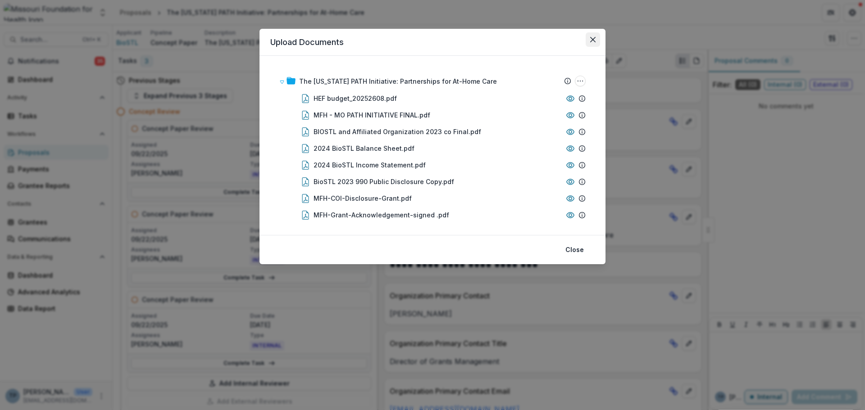
click at [588, 38] on button "Close" at bounding box center [592, 39] width 14 height 14
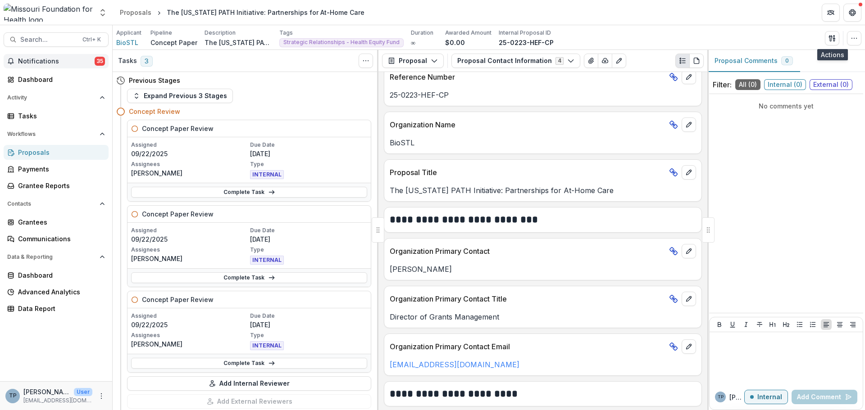
scroll to position [45, 0]
